Goal: Browse casually: Explore the website without a specific task or goal

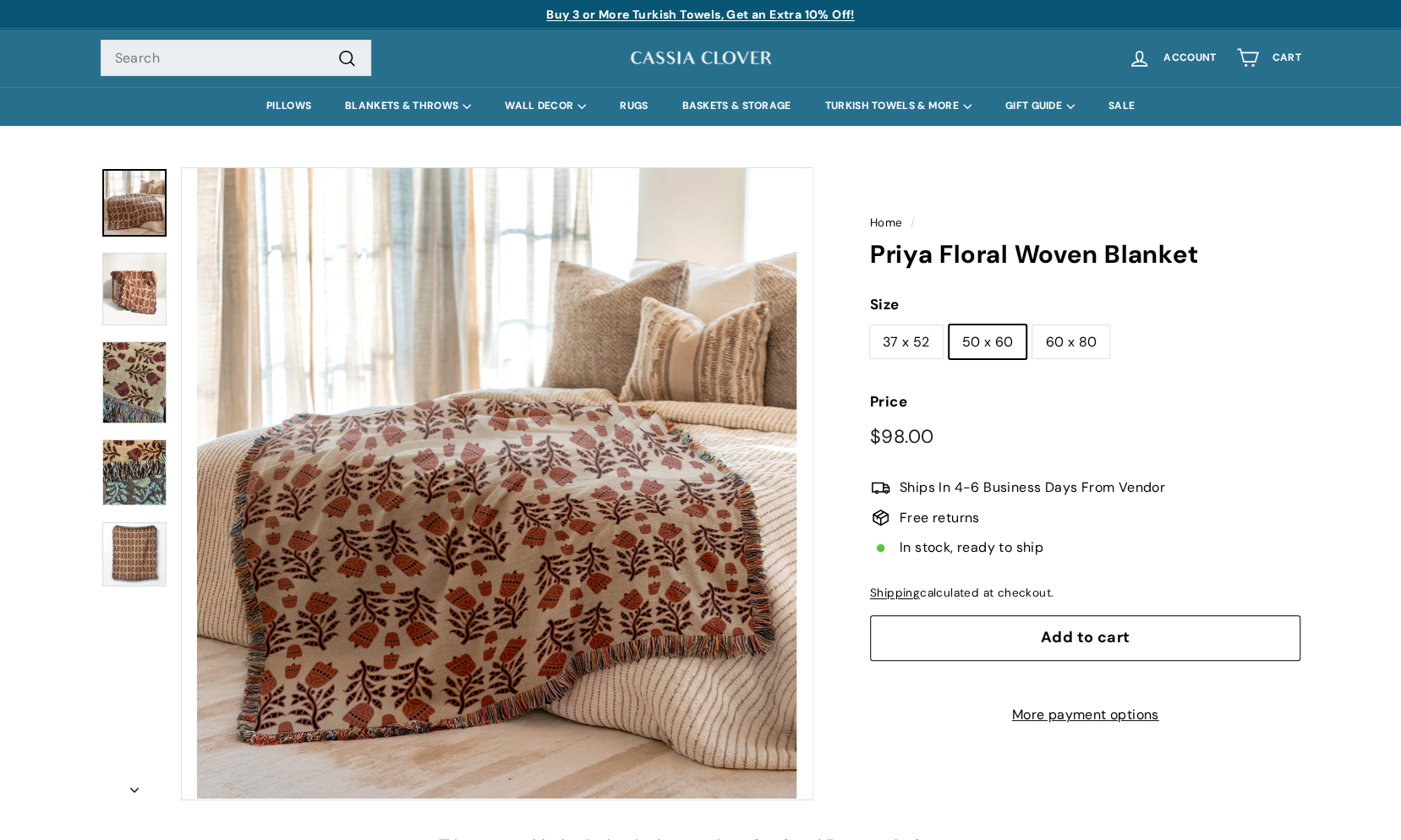
click at [128, 280] on img at bounding box center [134, 289] width 65 height 73
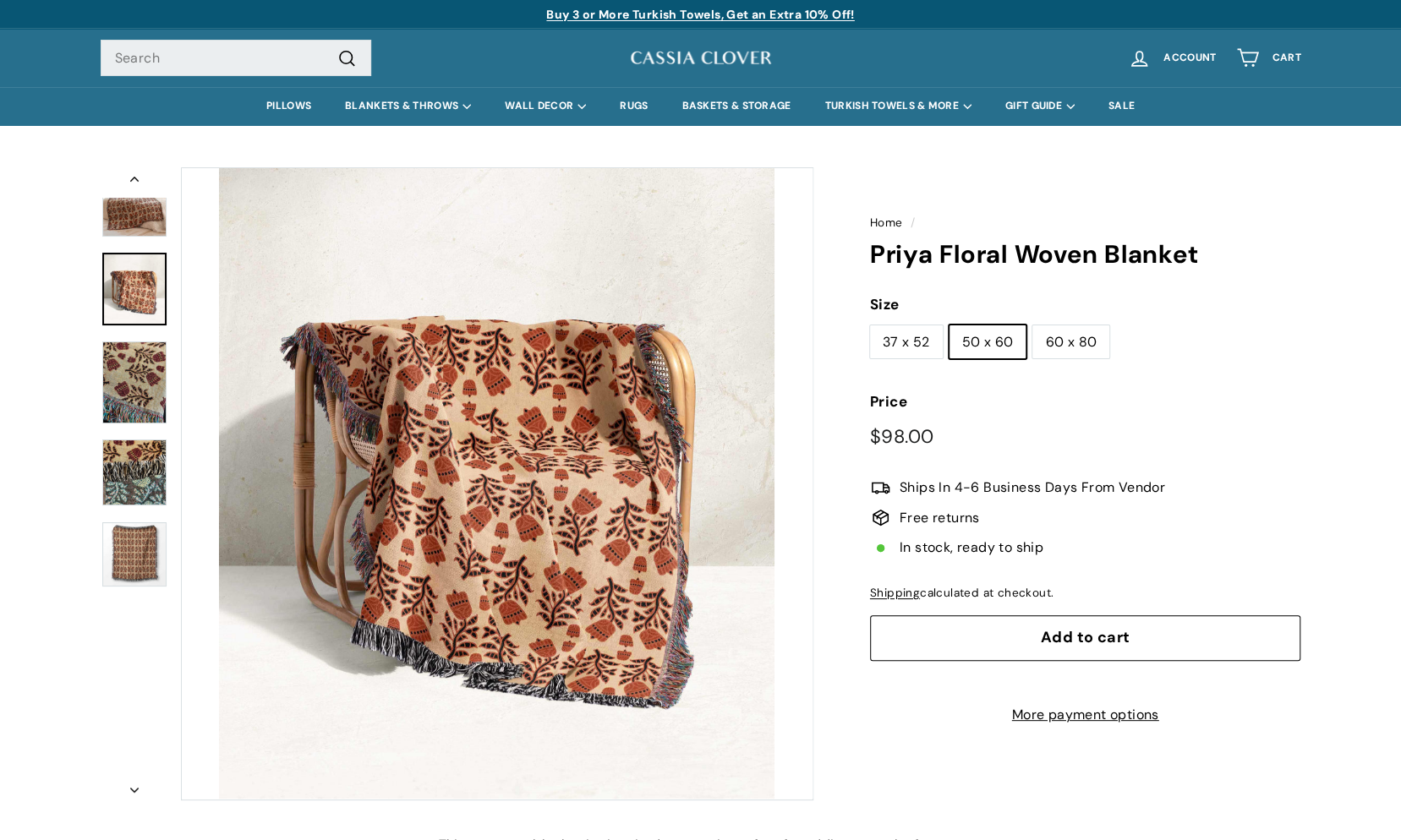
click at [120, 390] on img at bounding box center [134, 382] width 65 height 81
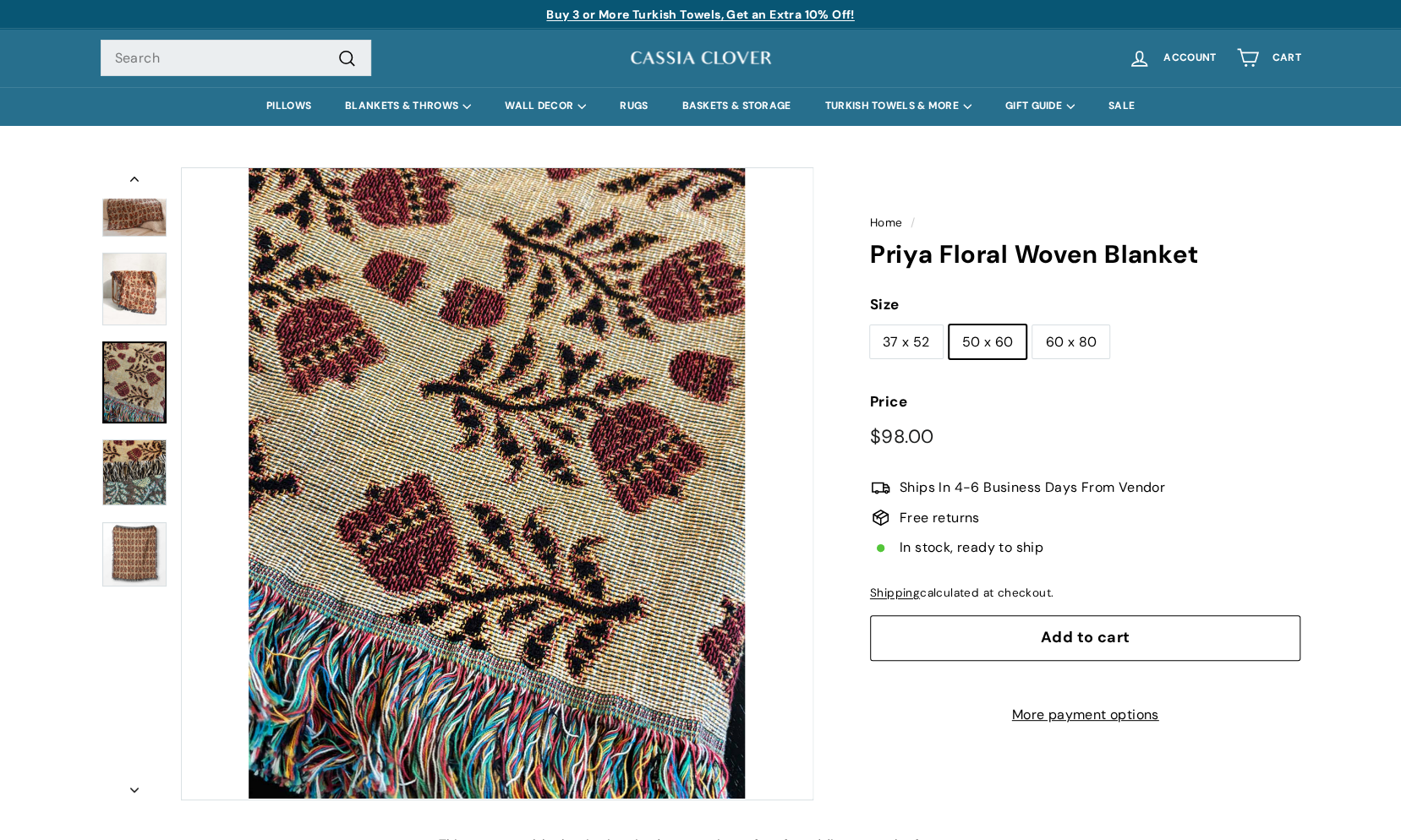
click at [130, 481] on img at bounding box center [134, 472] width 65 height 66
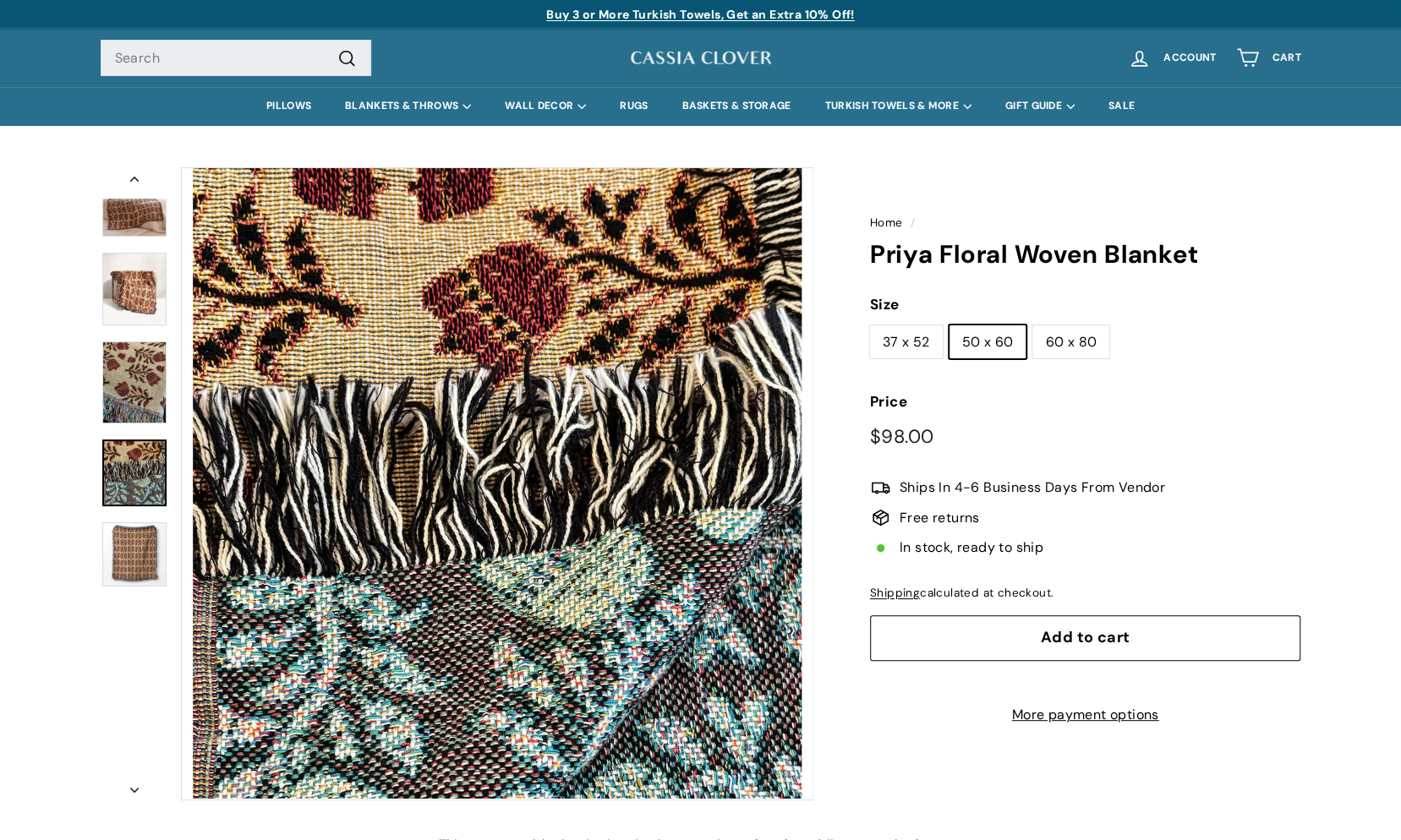
click at [126, 560] on img at bounding box center [134, 555] width 65 height 65
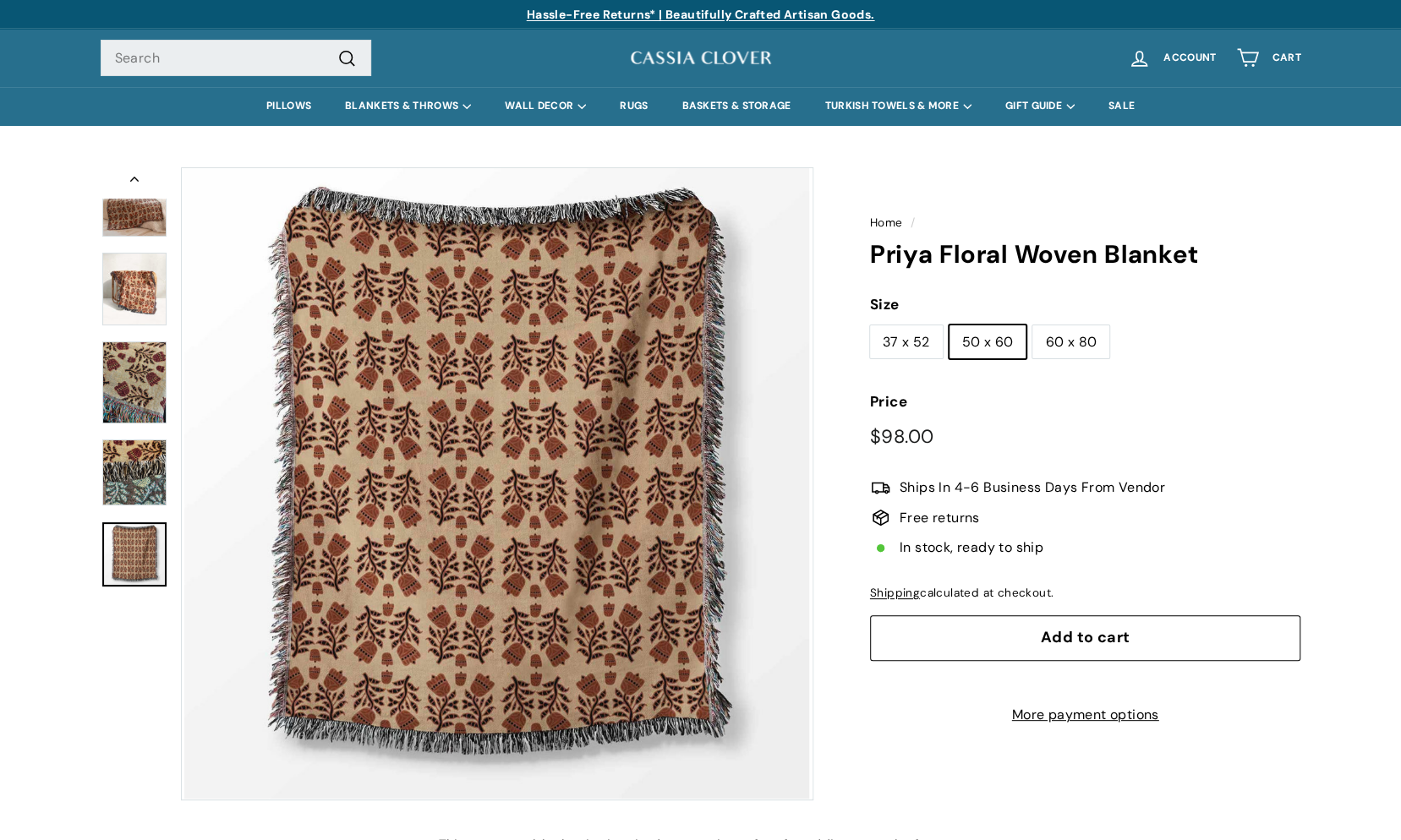
click at [142, 228] on img at bounding box center [134, 203] width 65 height 68
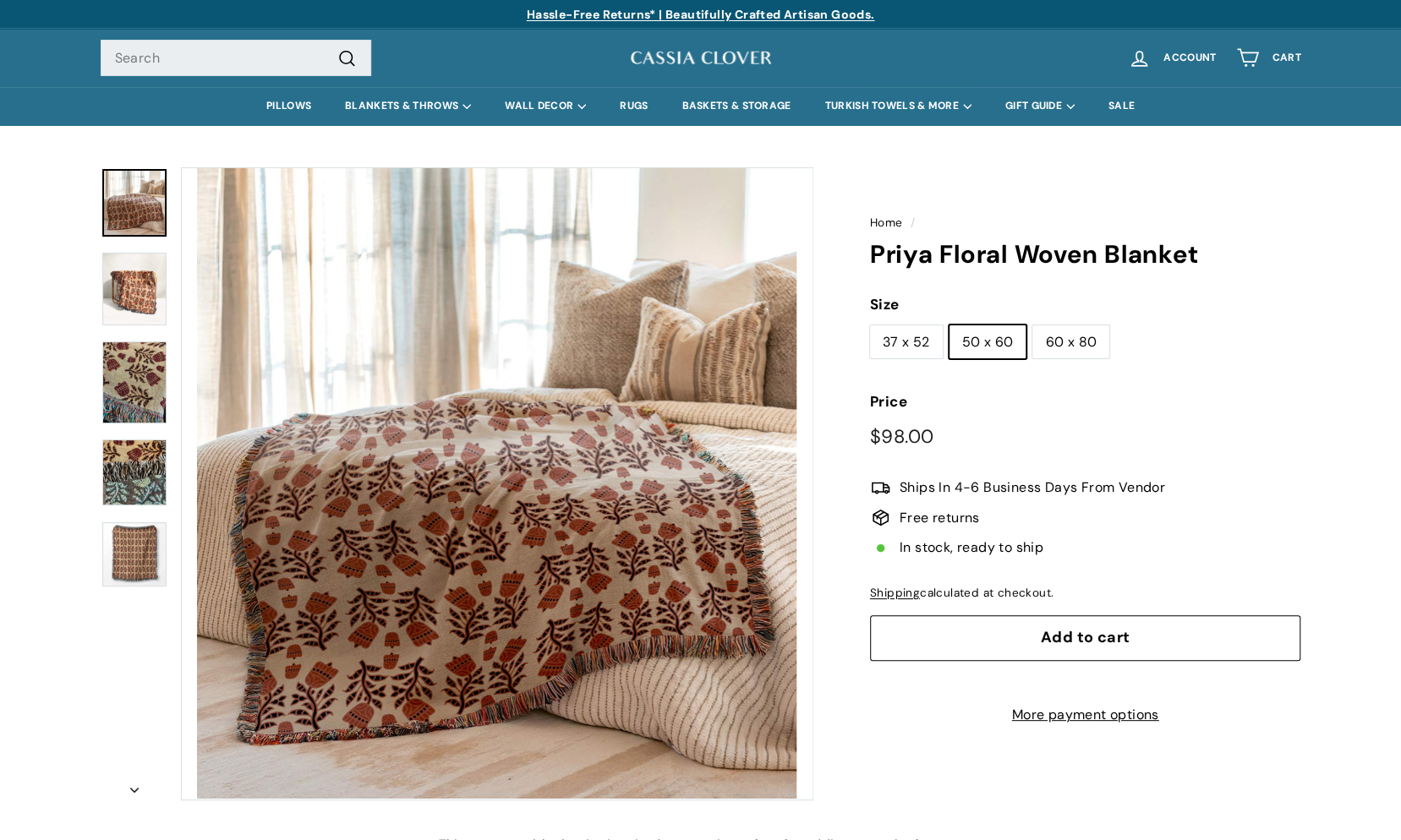
drag, startPoint x: 1215, startPoint y: 2, endPoint x: 1188, endPoint y: -63, distance: 70.4
click at [1037, 350] on label "60 x 80" at bounding box center [1071, 342] width 77 height 34
click at [1033, 326] on input "60 x 80" at bounding box center [1032, 325] width 1 height 1
radio input "true"
click at [913, 343] on label "37 x 52" at bounding box center [906, 342] width 73 height 34
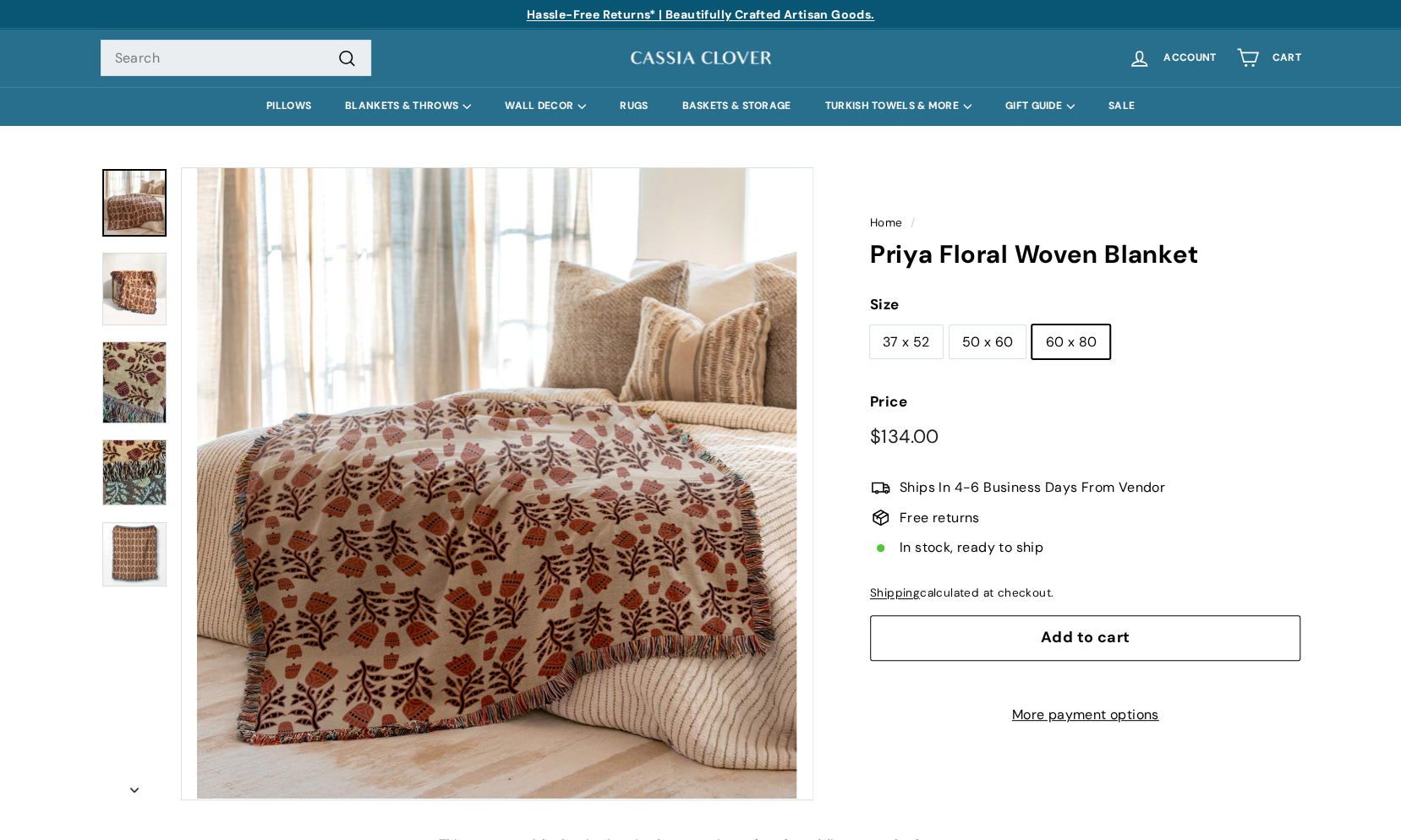
click at [870, 326] on input "37 x 52" at bounding box center [869, 325] width 1 height 1
radio input "true"
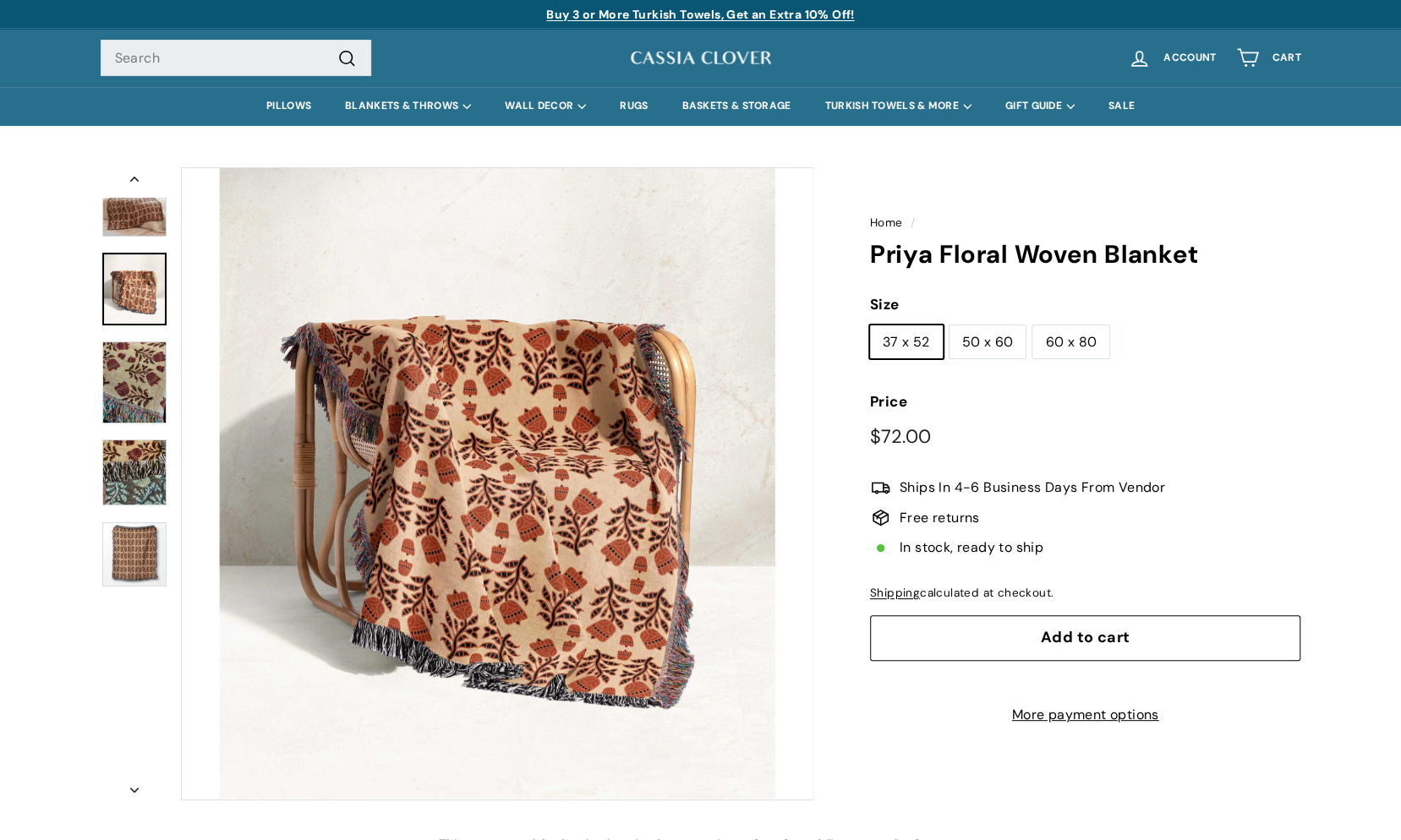
click at [1005, 353] on label "50 x 60" at bounding box center [987, 342] width 77 height 34
click at [949, 326] on input "50 x 60" at bounding box center [949, 325] width 1 height 1
radio input "true"
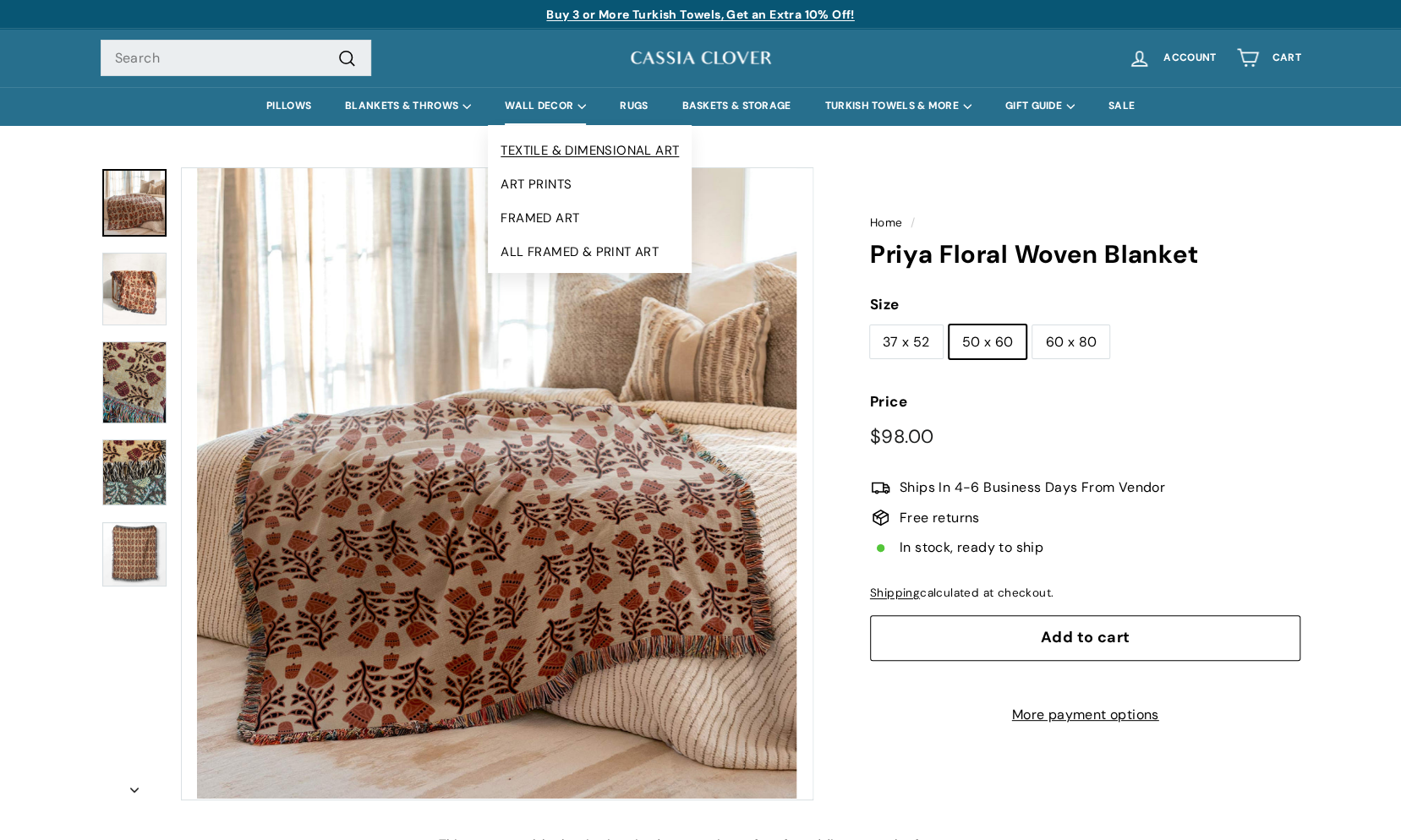
drag, startPoint x: 534, startPoint y: 106, endPoint x: 509, endPoint y: 152, distance: 52.4
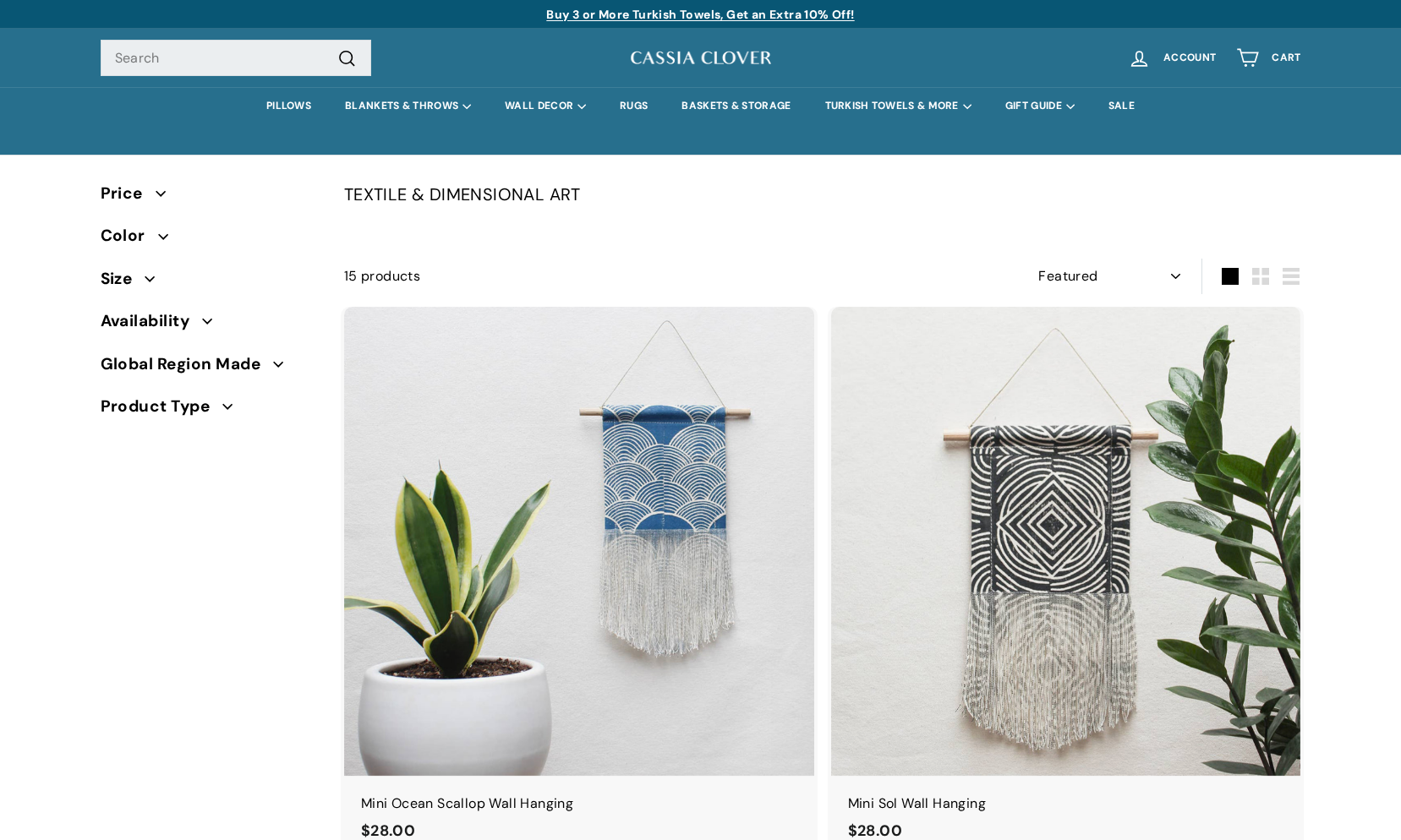
select select "manual"
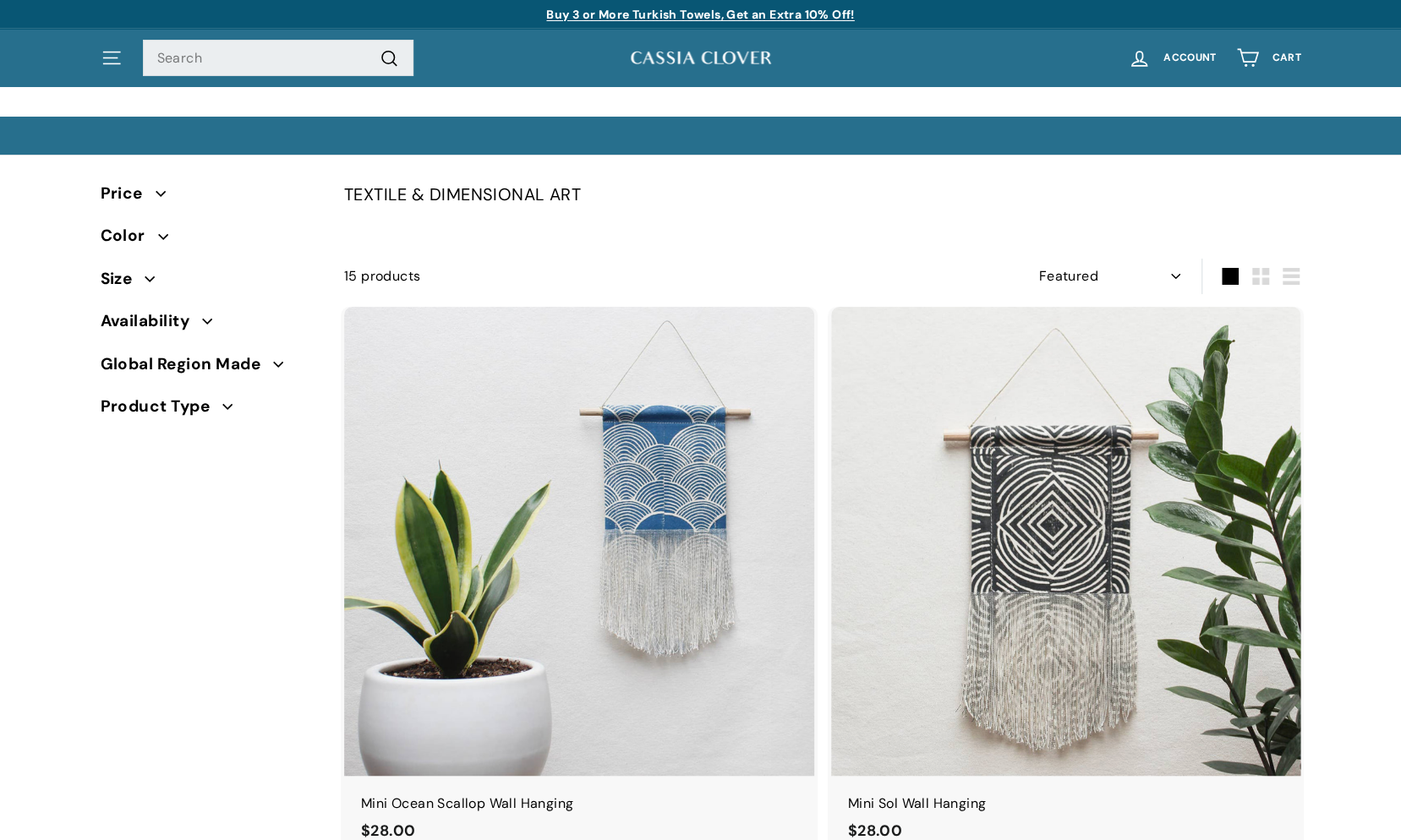
drag, startPoint x: 179, startPoint y: 542, endPoint x: 184, endPoint y: 48, distance: 494.0
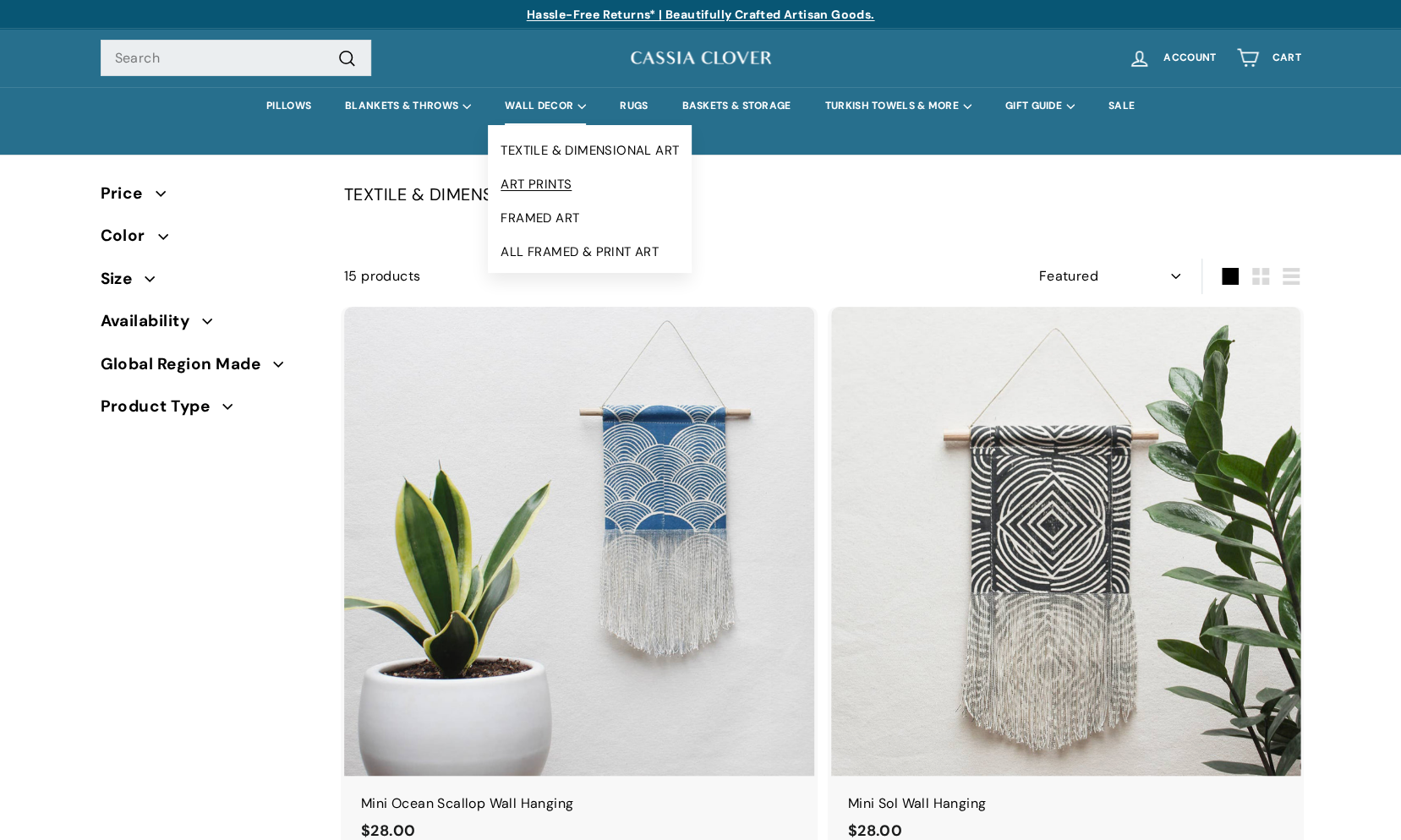
click at [558, 186] on link "ART PRINTS" at bounding box center [589, 184] width 204 height 34
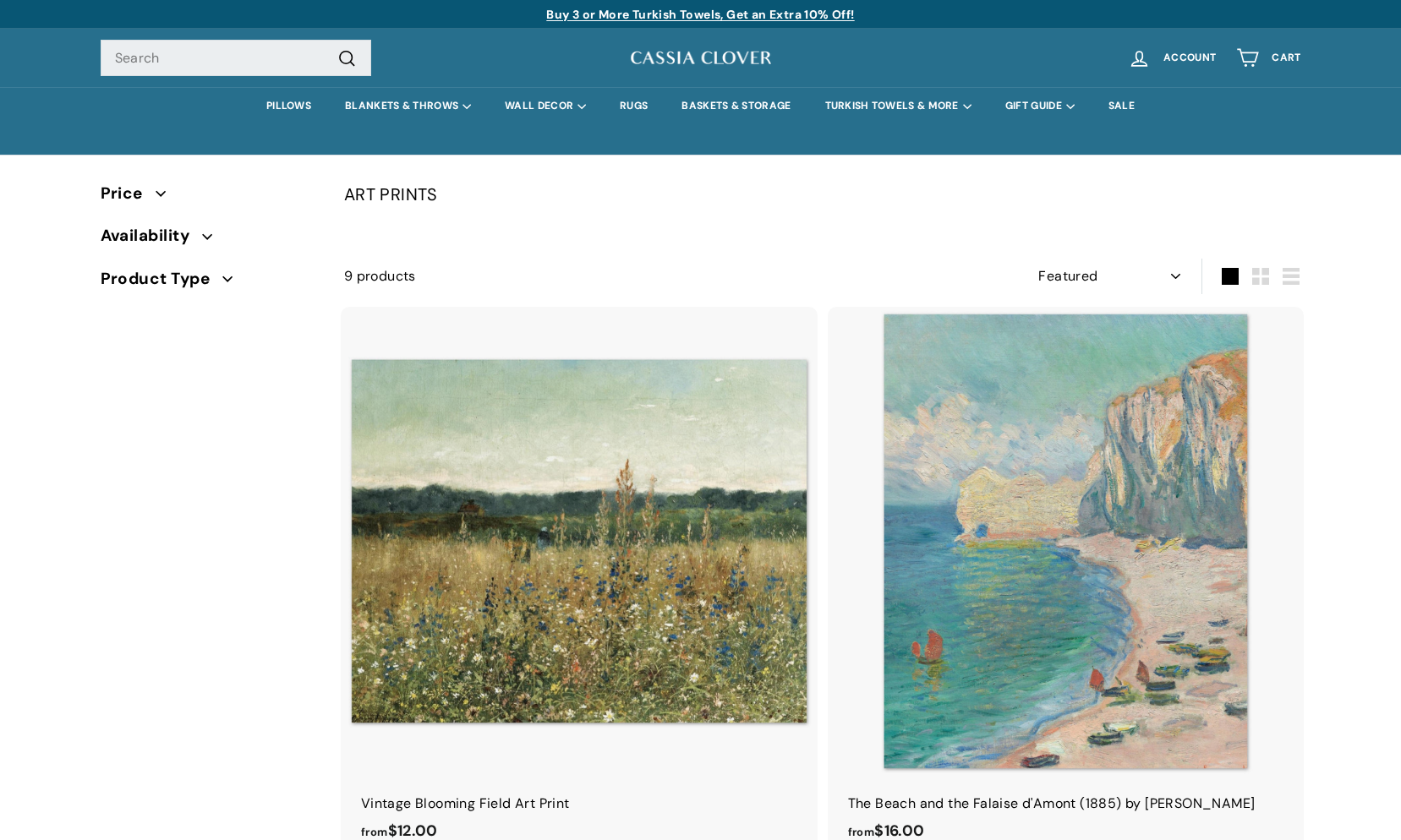
select select "manual"
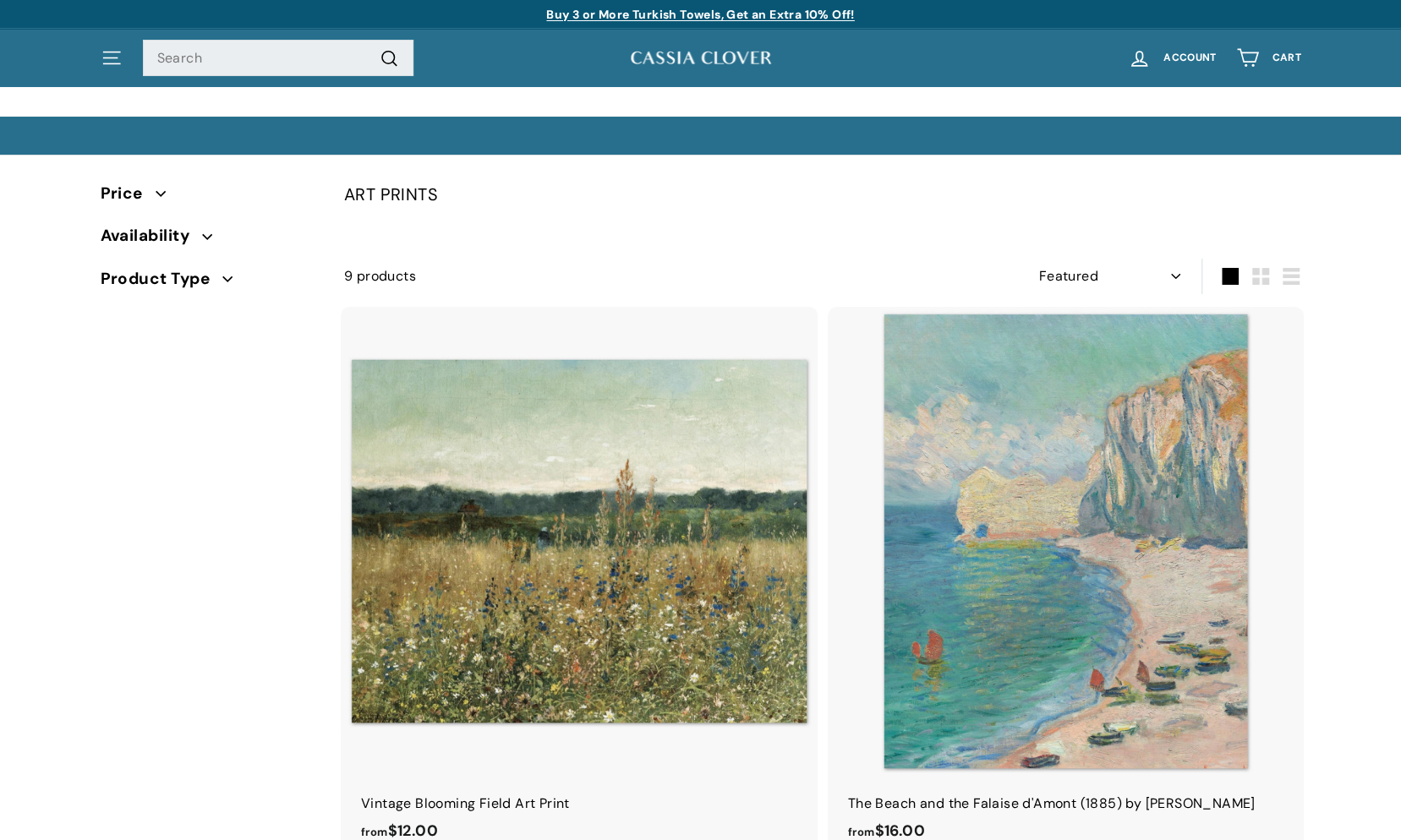
drag, startPoint x: 257, startPoint y: 437, endPoint x: 376, endPoint y: -44, distance: 495.5
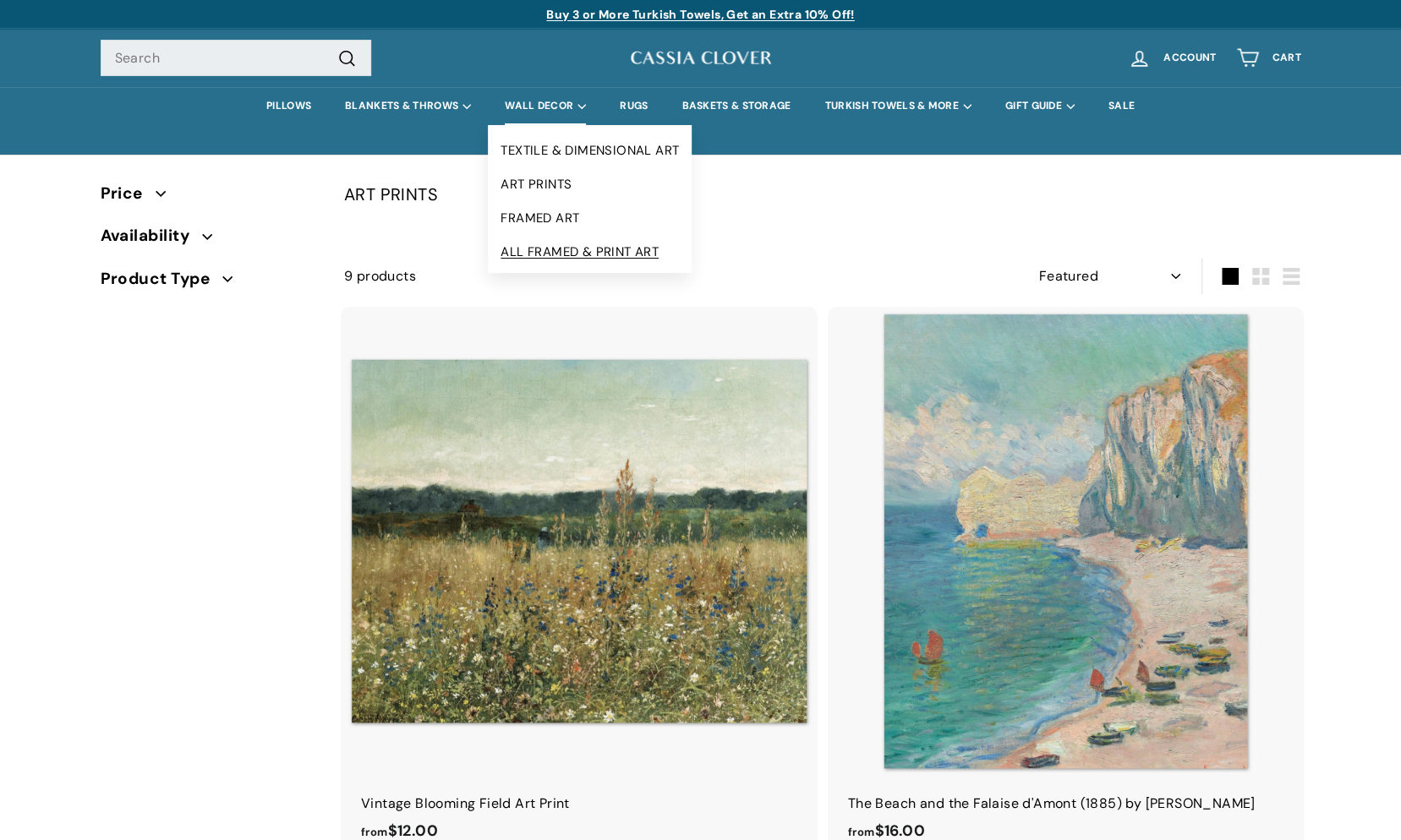
click at [544, 249] on link "ALL FRAMED & PRINT ART" at bounding box center [589, 251] width 204 height 34
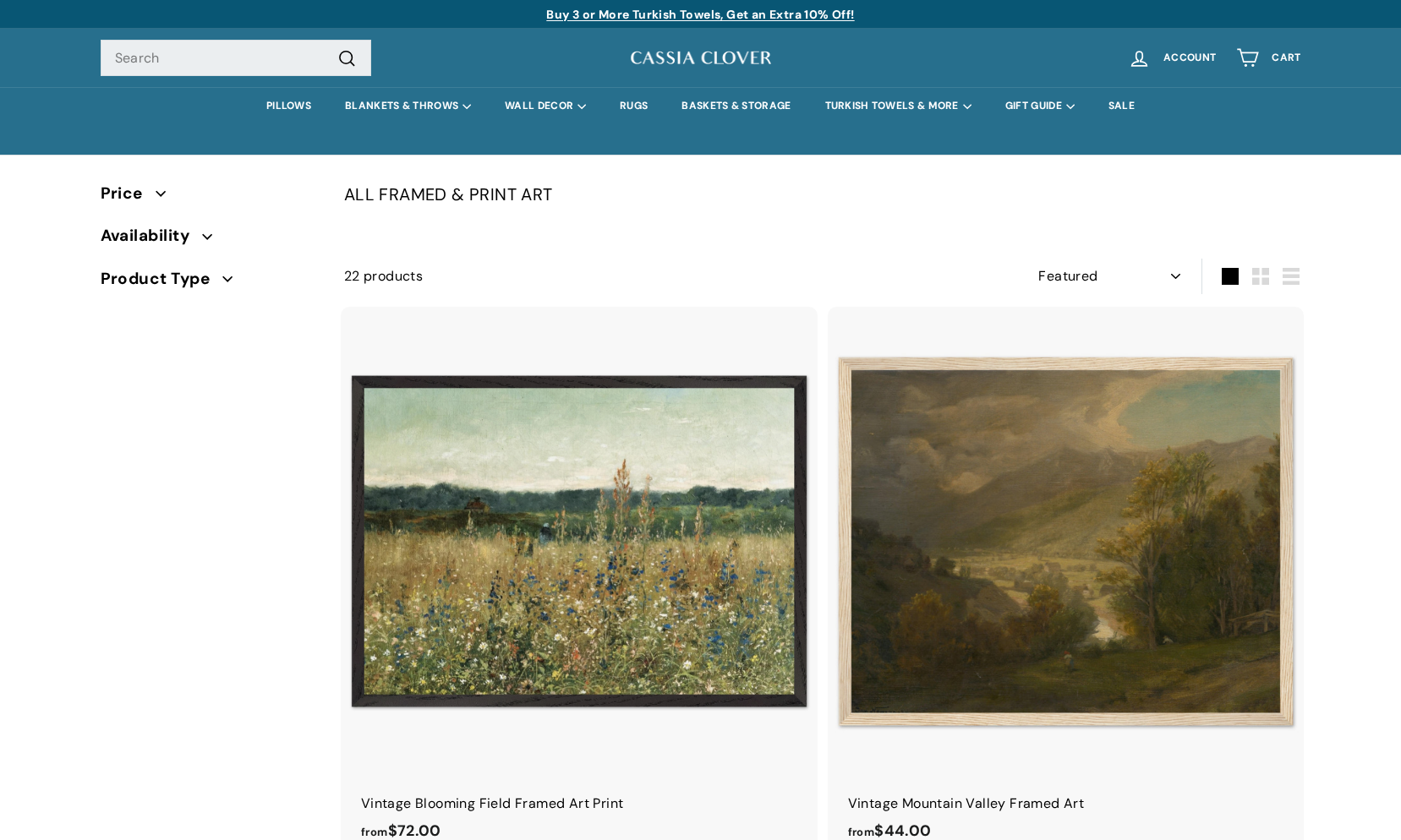
select select "manual"
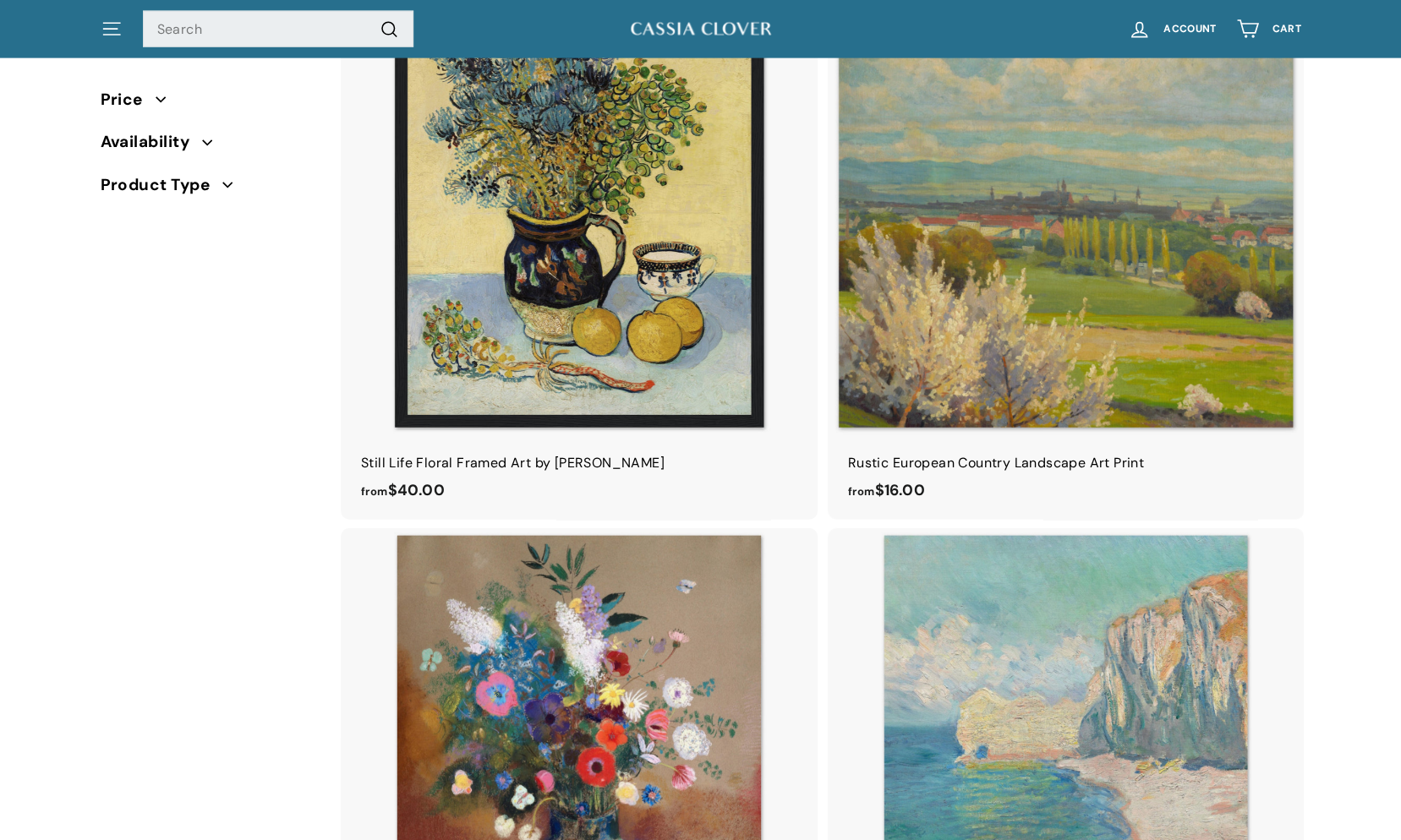
scroll to position [2621, 0]
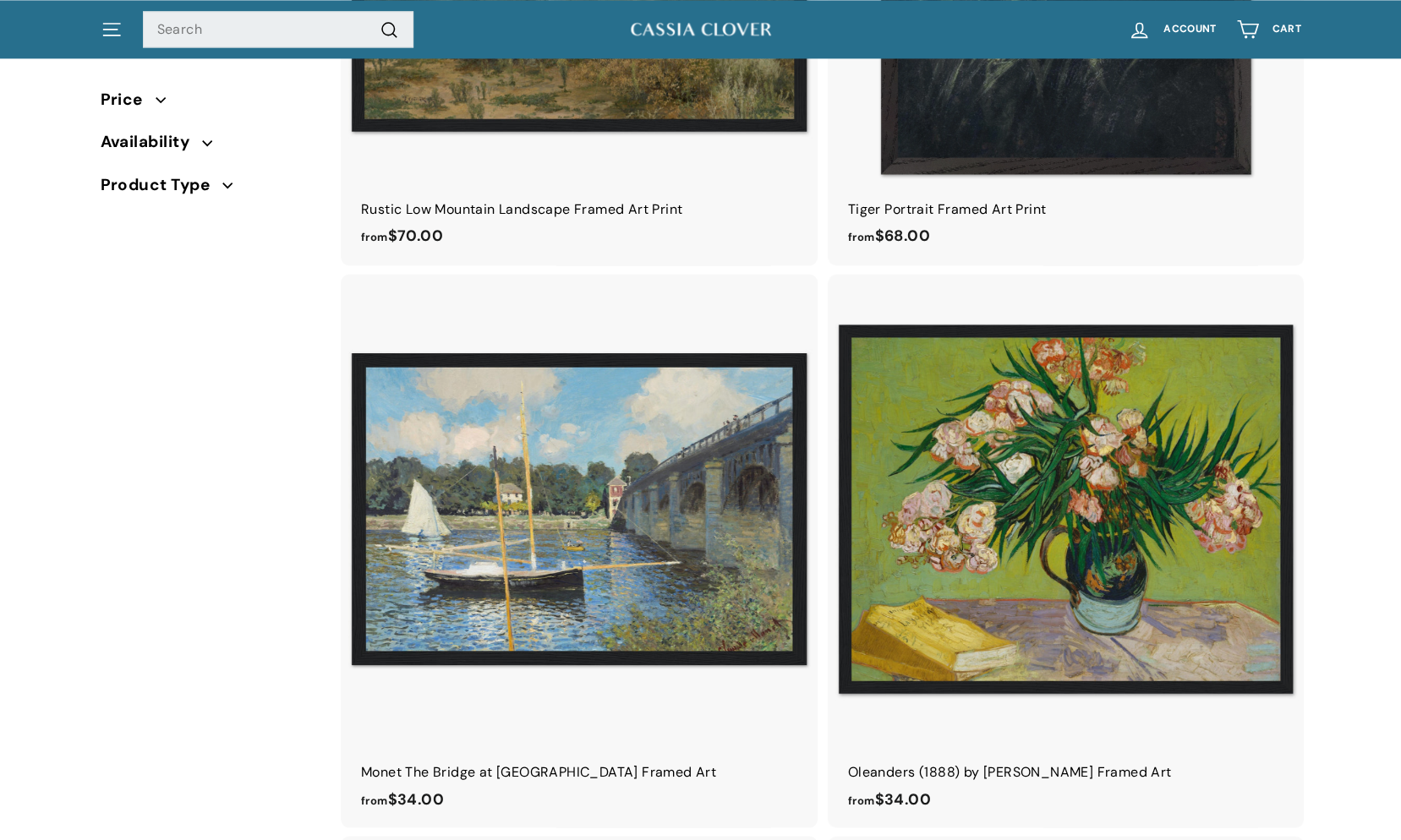
drag, startPoint x: 230, startPoint y: 320, endPoint x: 413, endPoint y: -63, distance: 424.5
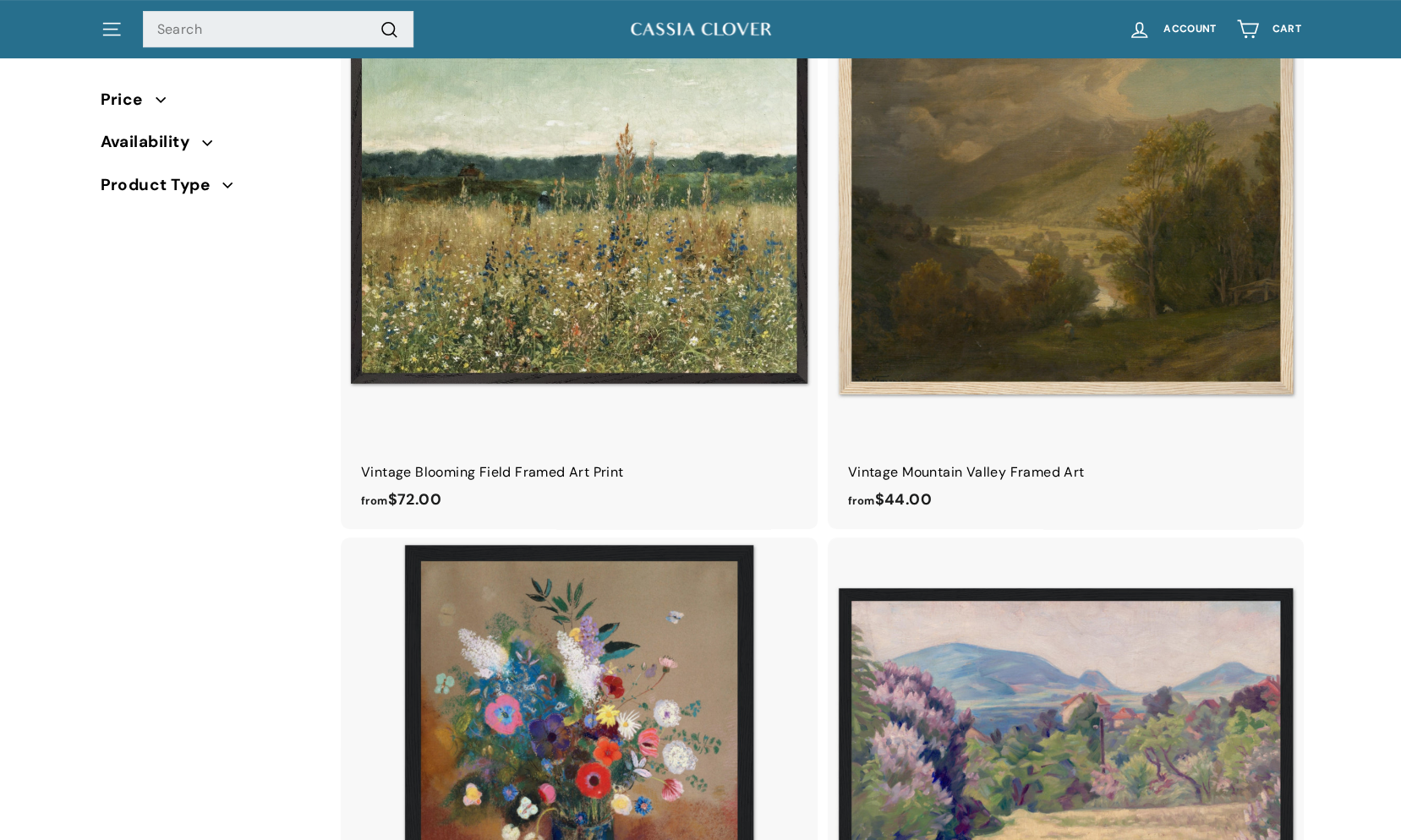
scroll to position [0, 0]
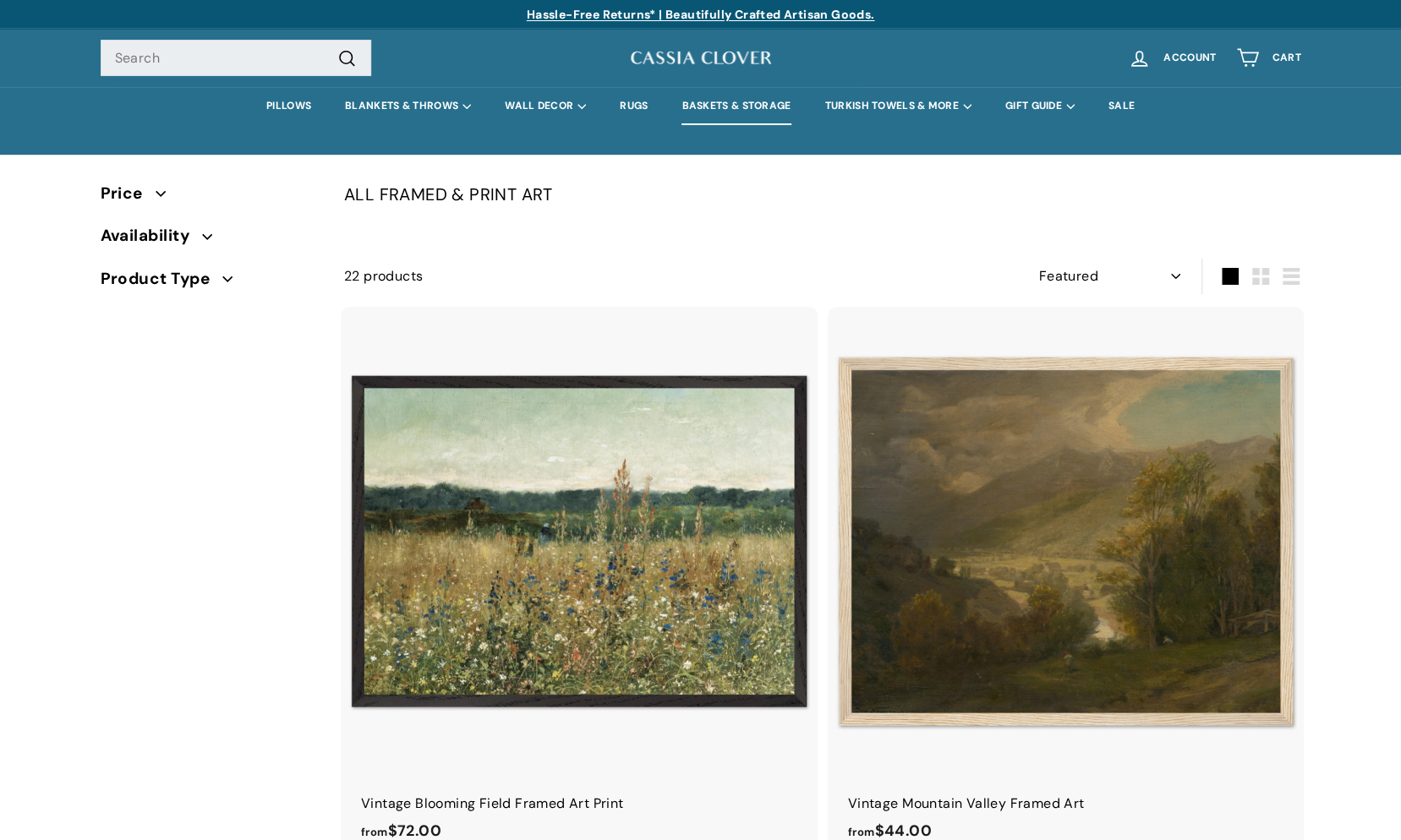
click at [759, 107] on link "BASKETS & STORAGE" at bounding box center [736, 106] width 143 height 38
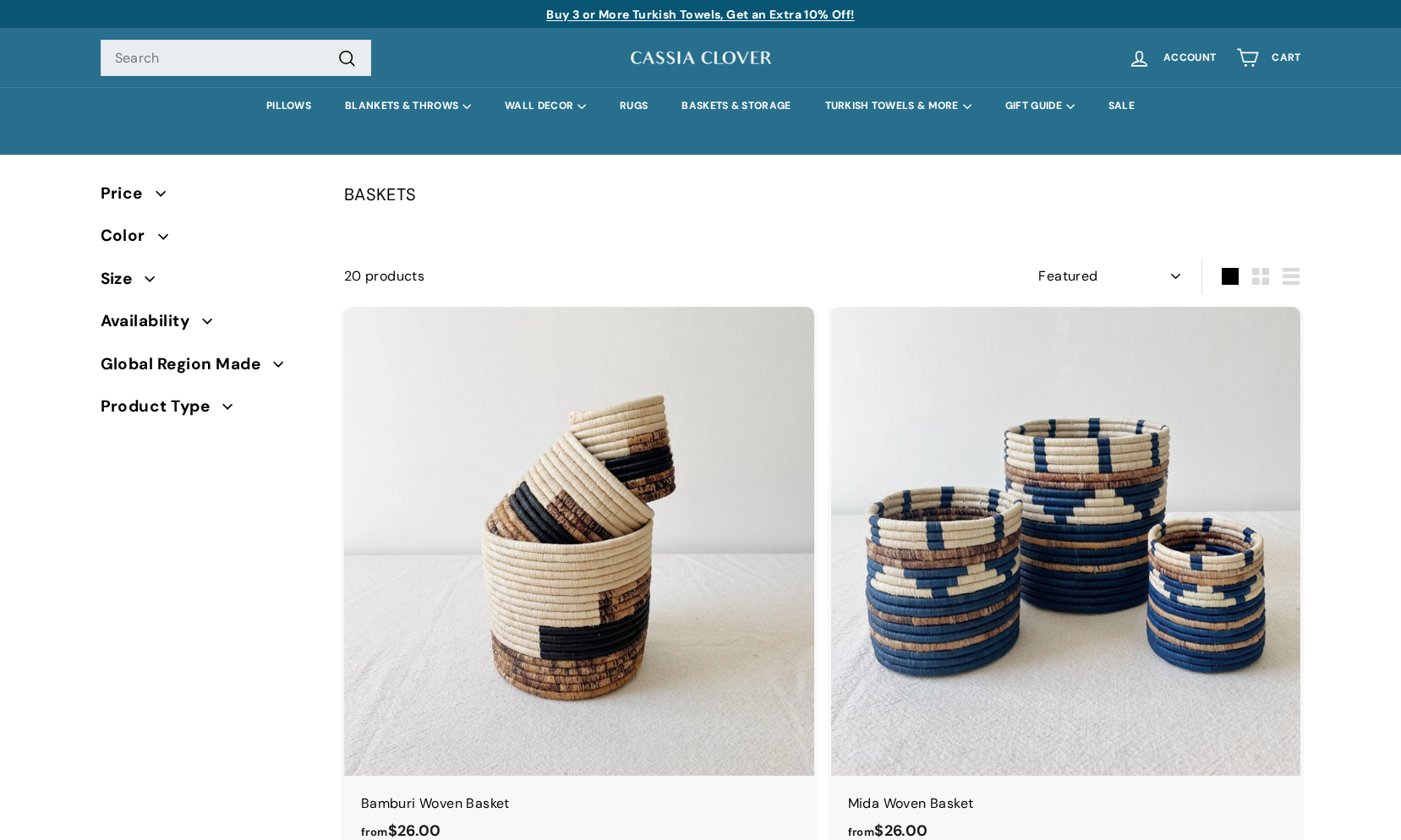
select select "manual"
drag, startPoint x: 737, startPoint y: 477, endPoint x: 698, endPoint y: -63, distance: 541.4
click at [636, 112] on link "RUGS" at bounding box center [634, 106] width 62 height 38
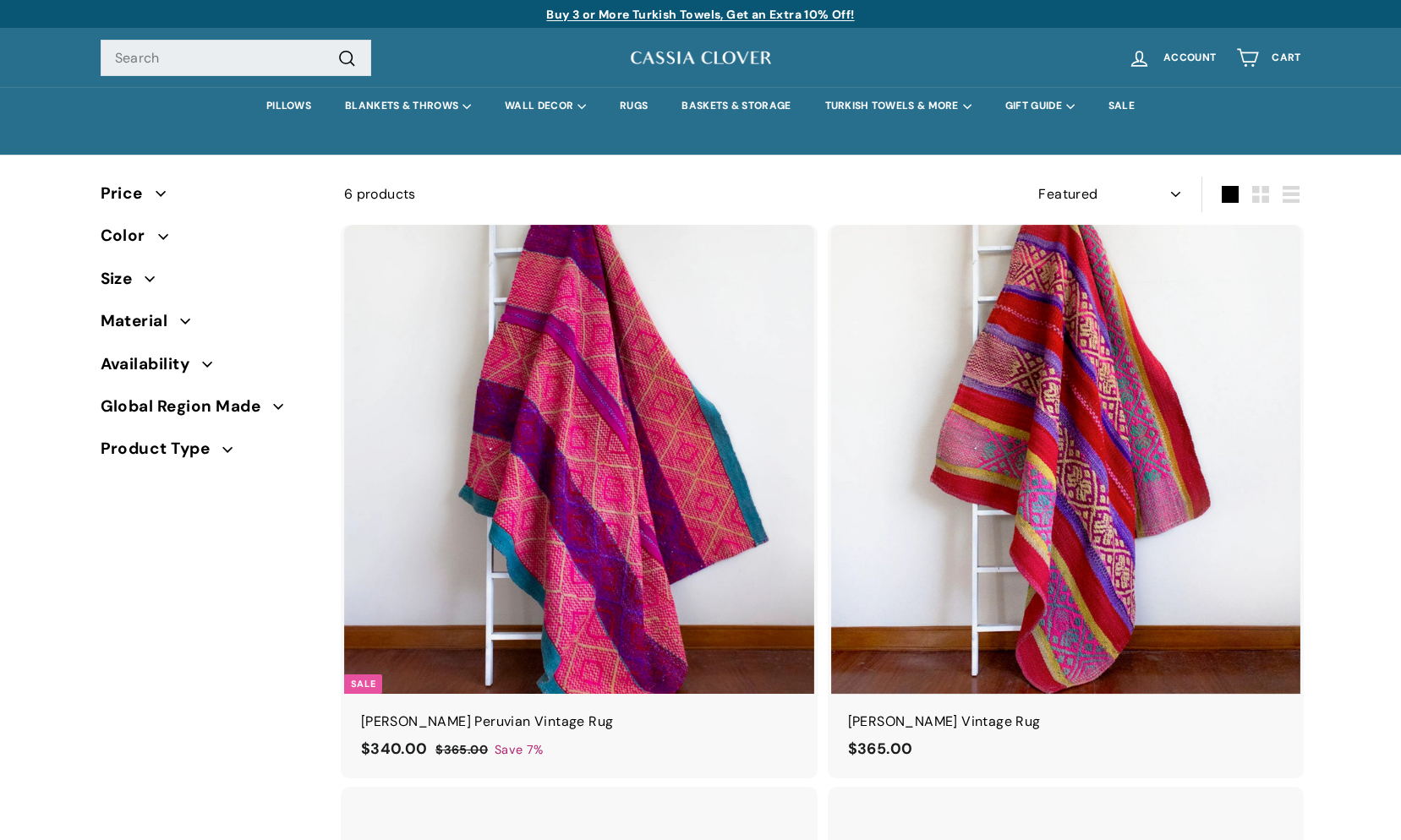
select select "manual"
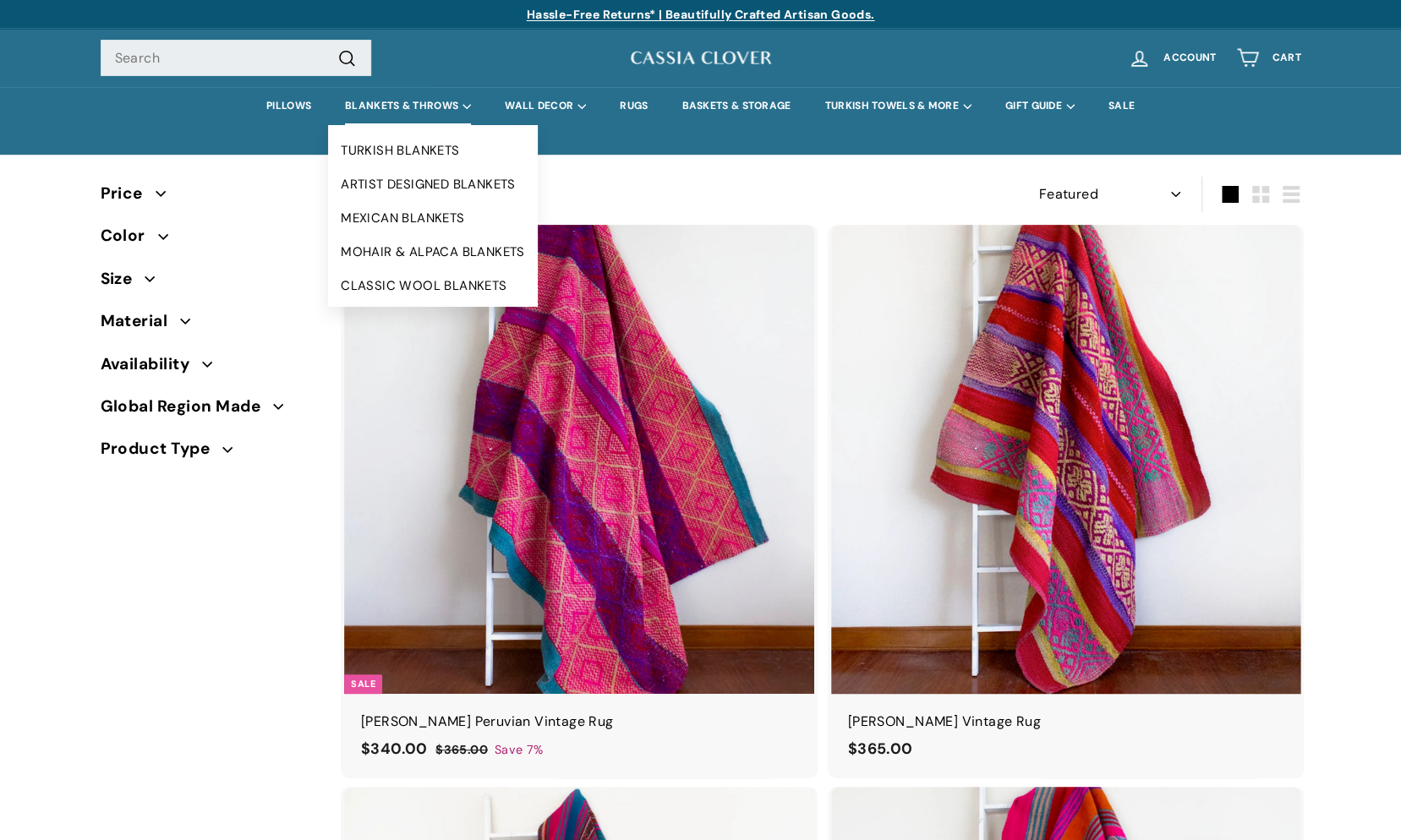
click at [401, 106] on summary "BLANKETS & THROWS" at bounding box center [409, 106] width 160 height 38
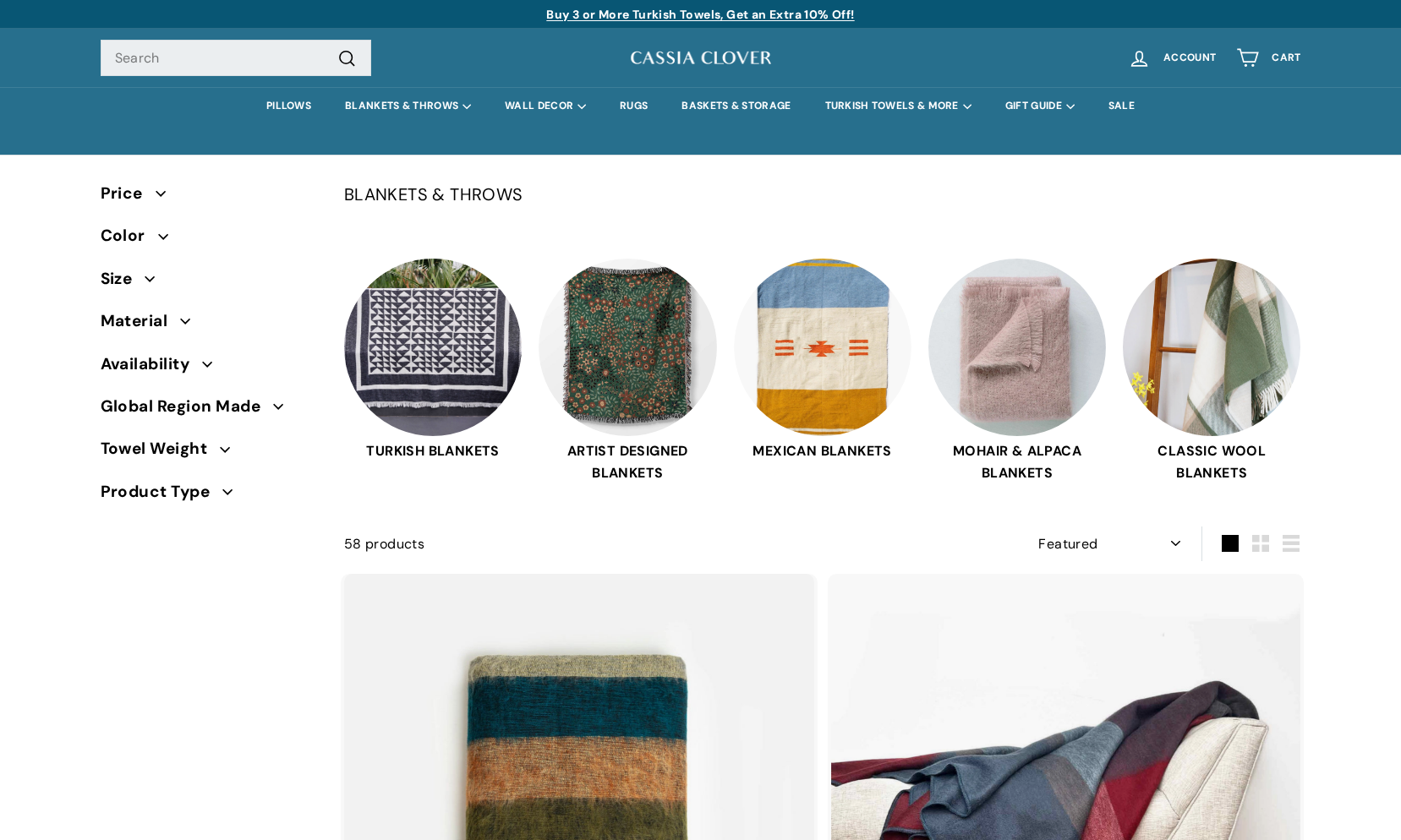
select select "manual"
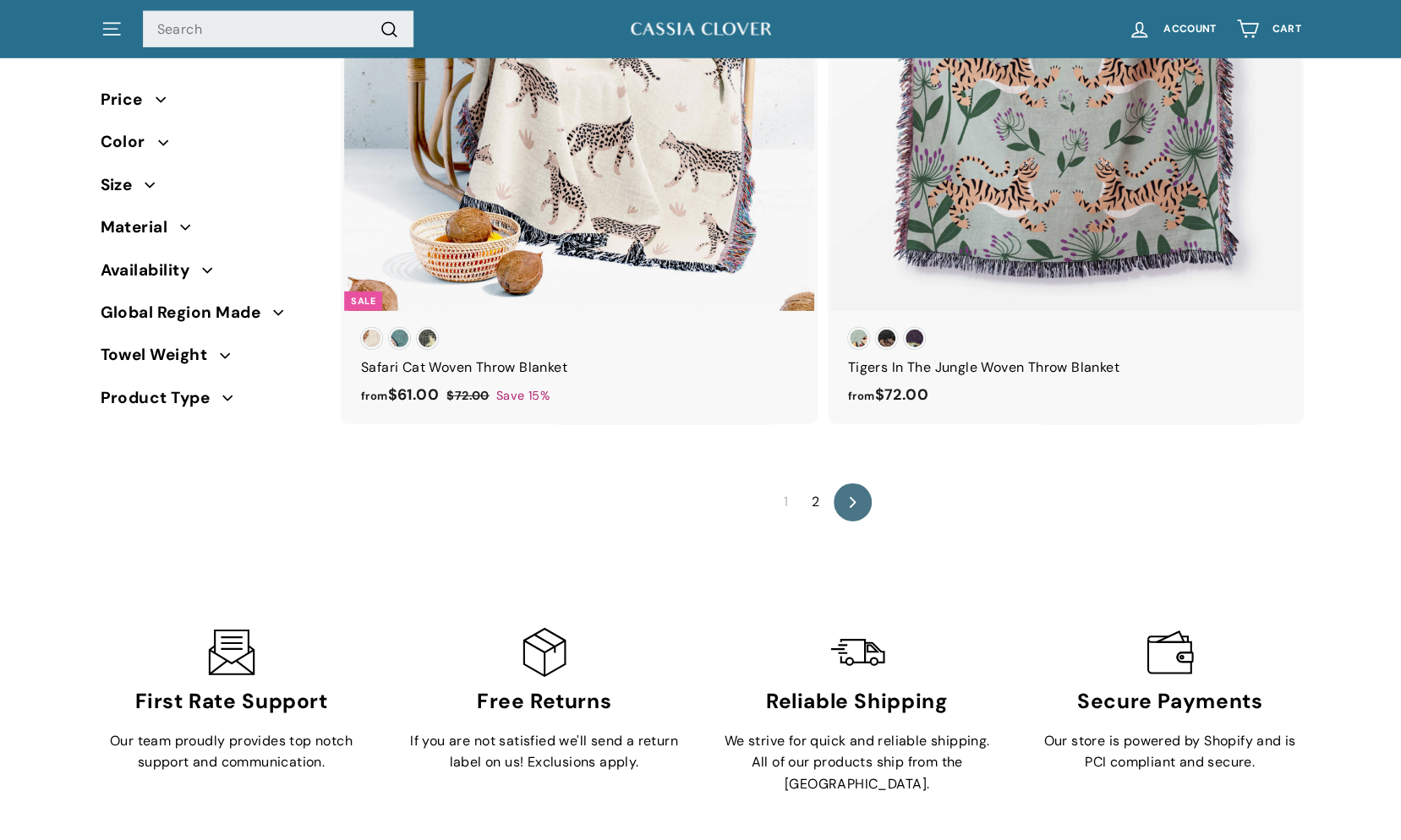
scroll to position [11836, 0]
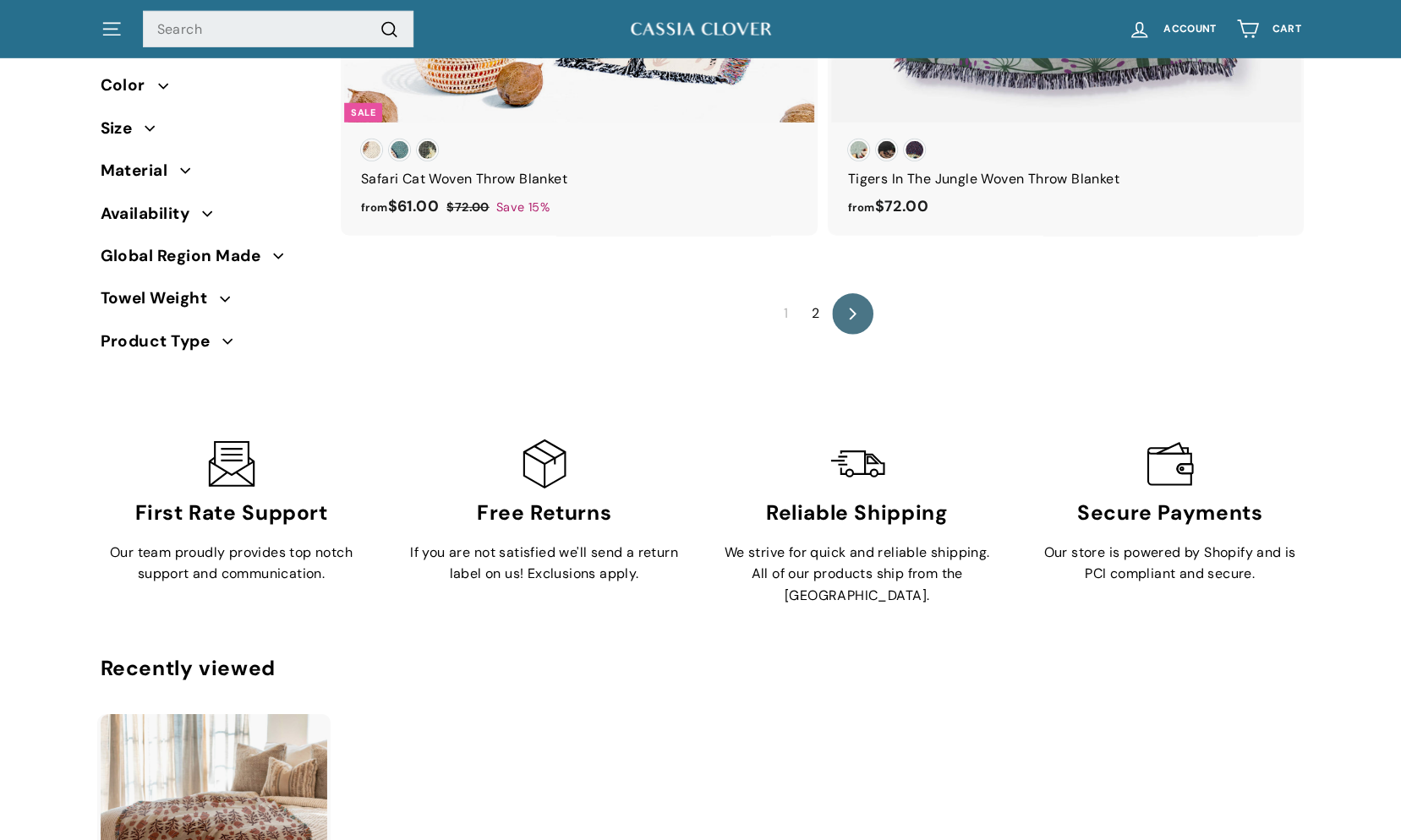
click at [844, 308] on link "icon-chevron Next" at bounding box center [853, 314] width 41 height 41
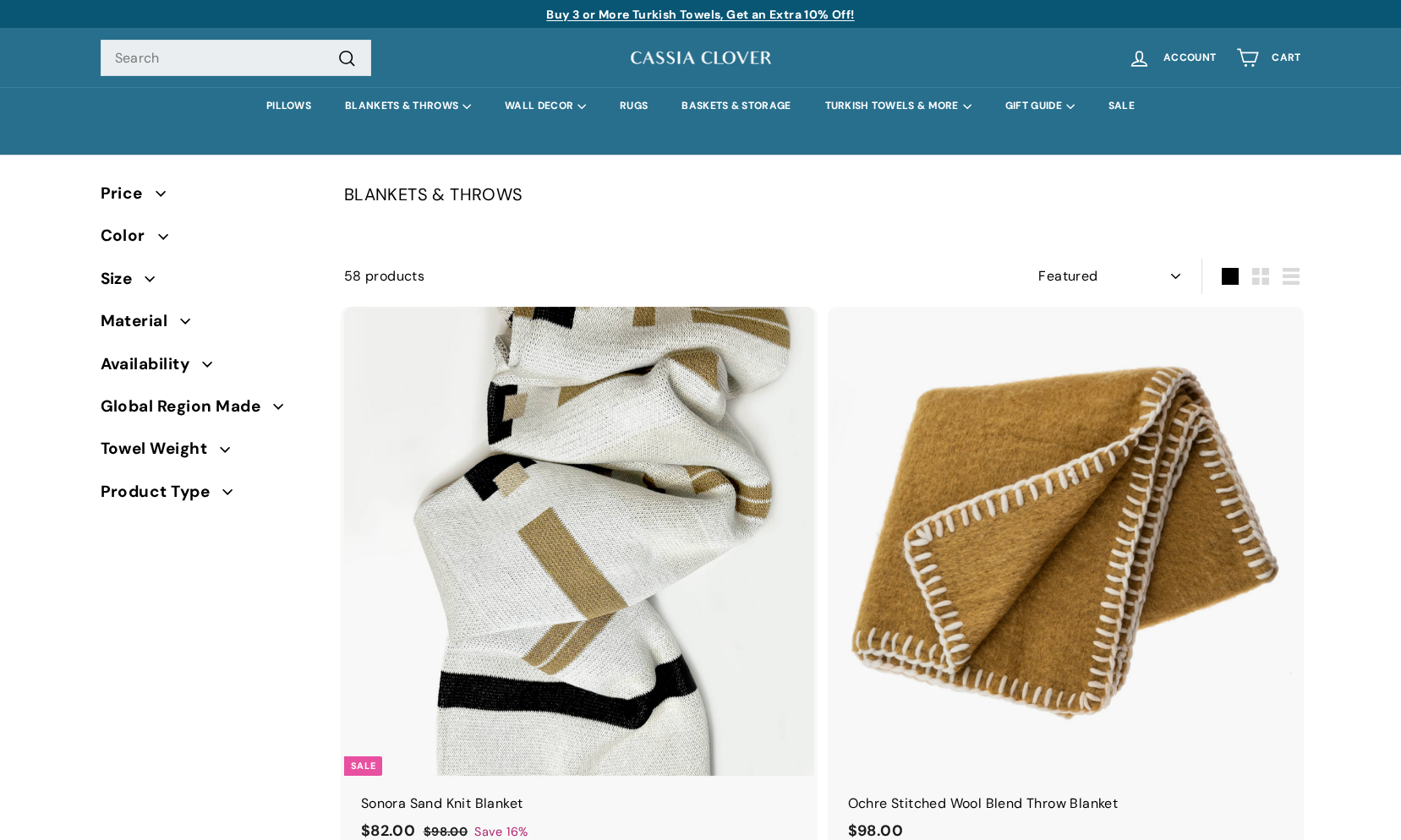
select select "manual"
drag, startPoint x: 763, startPoint y: 655, endPoint x: 833, endPoint y: -63, distance: 721.4
click at [315, 110] on link "PILLOWS" at bounding box center [288, 106] width 78 height 38
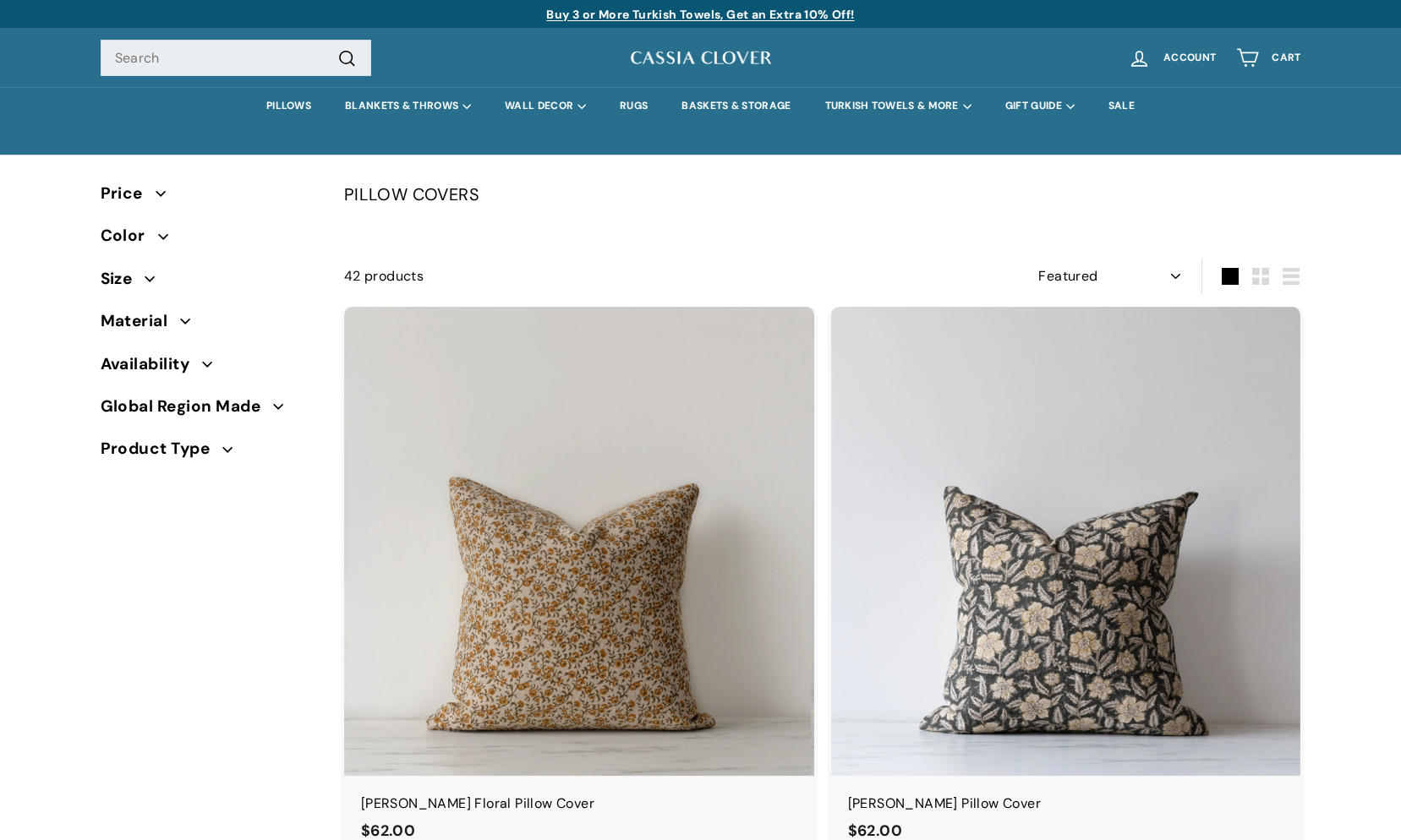
select select "manual"
drag, startPoint x: 1153, startPoint y: 561, endPoint x: 1160, endPoint y: -63, distance: 624.0
click at [913, 111] on summary "TURKISH TOWELS & MORE" at bounding box center [898, 106] width 180 height 38
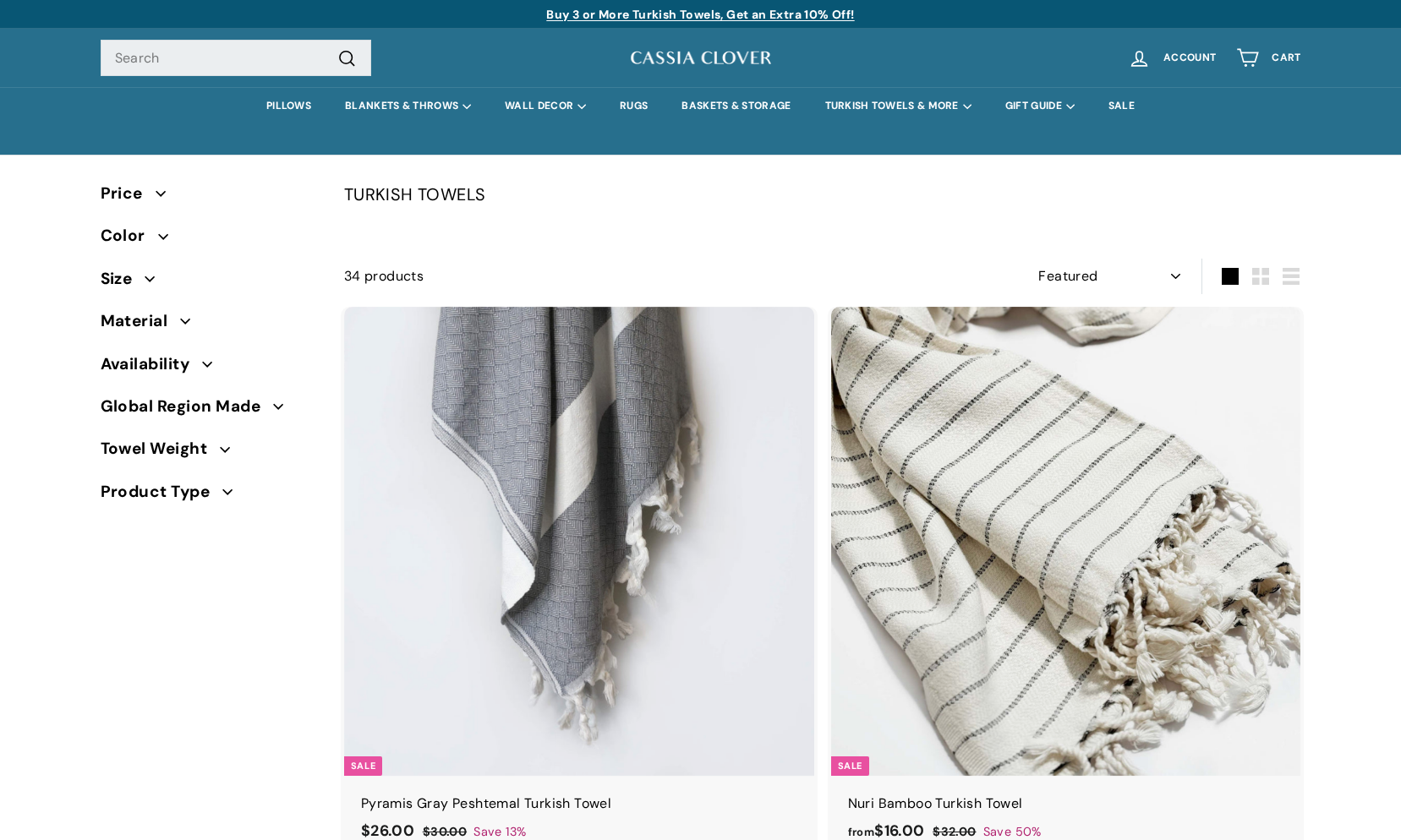
select select "manual"
click at [625, 111] on link "RUGS" at bounding box center [634, 106] width 62 height 38
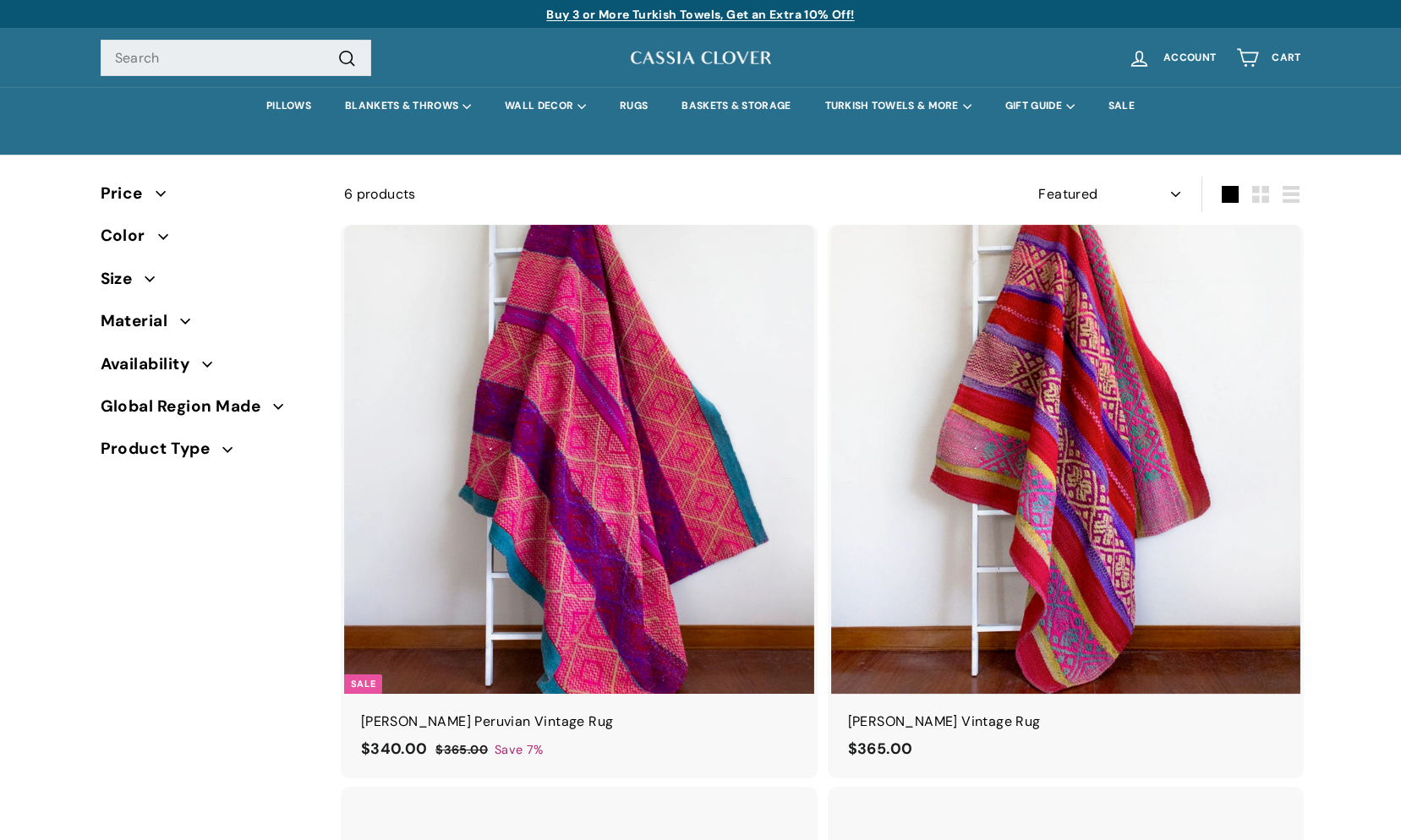
select select "manual"
click at [635, 107] on link "RUGS" at bounding box center [634, 106] width 62 height 38
select select "manual"
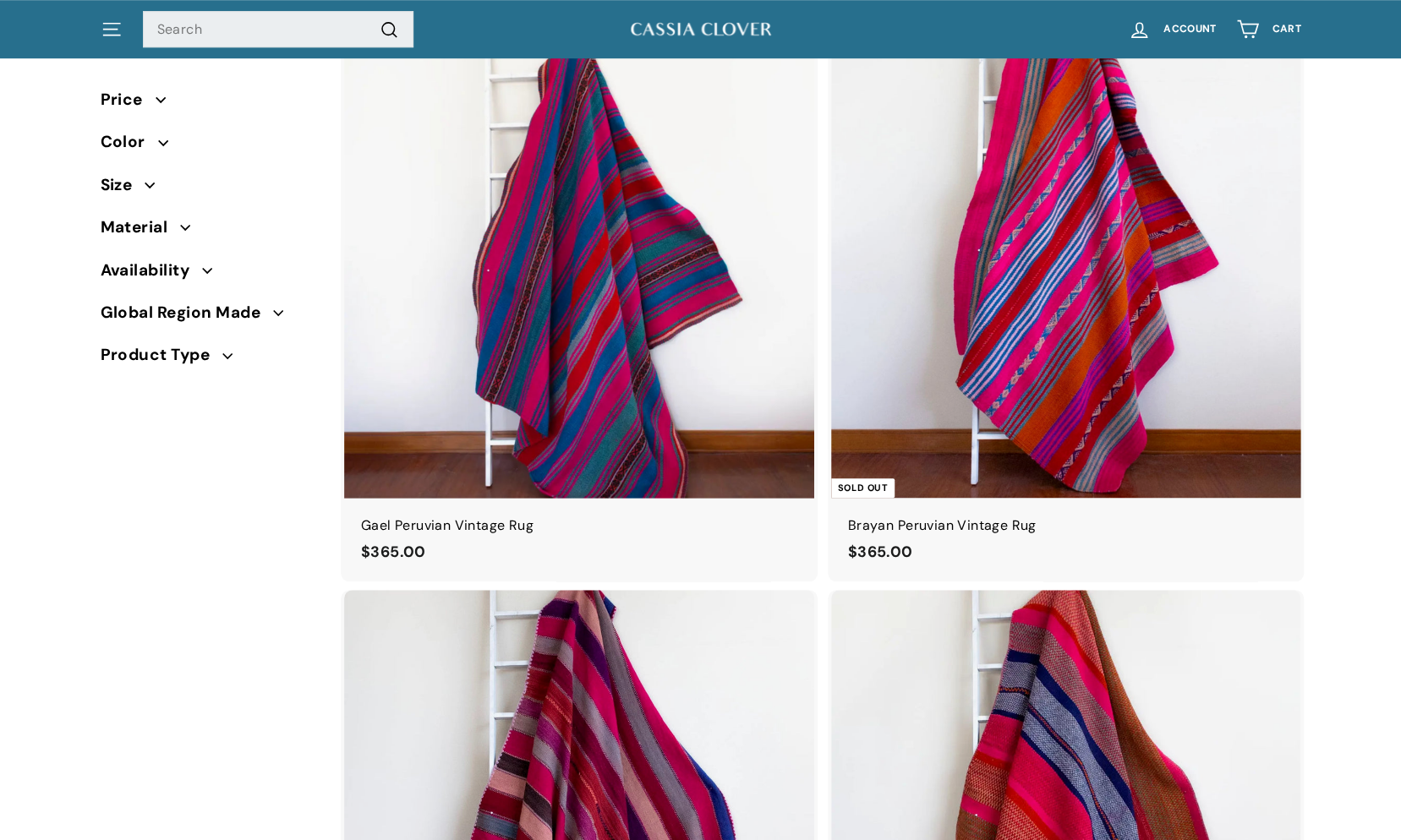
scroll to position [761, 0]
